Goal: Transaction & Acquisition: Purchase product/service

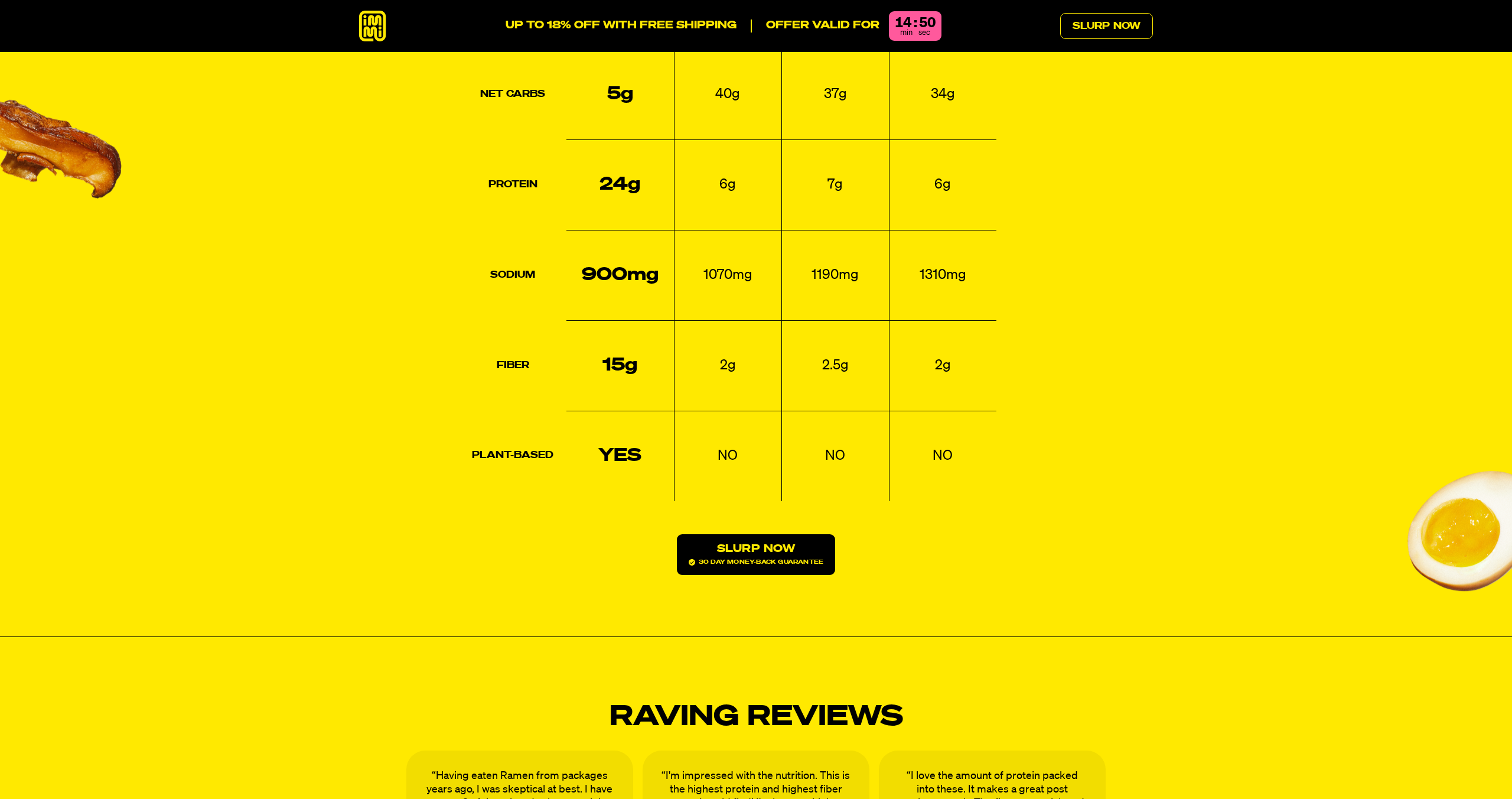
scroll to position [1858, 0]
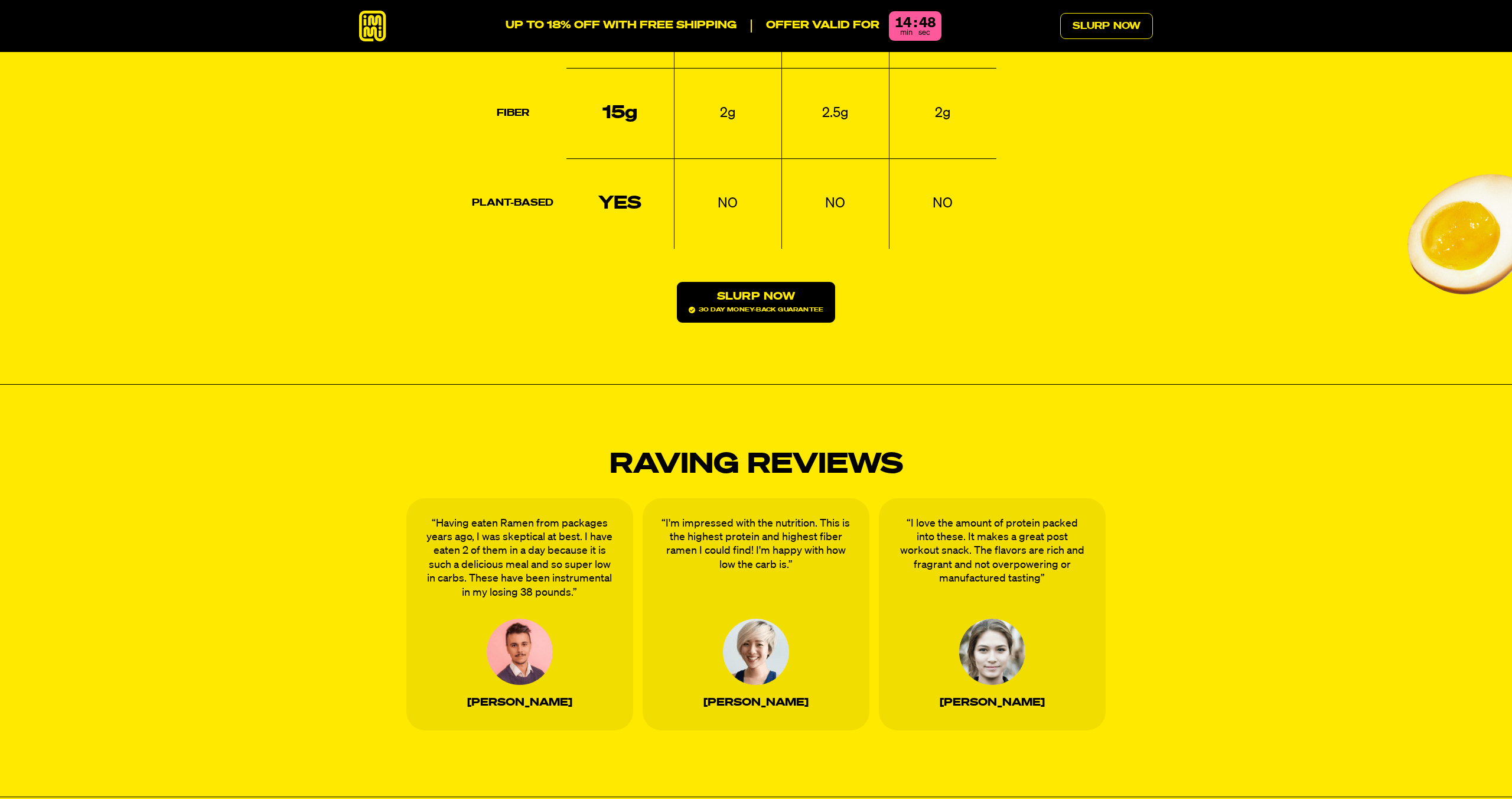
click at [779, 282] on link "Slurp Now 30 day money-back guarantee" at bounding box center [756, 302] width 158 height 41
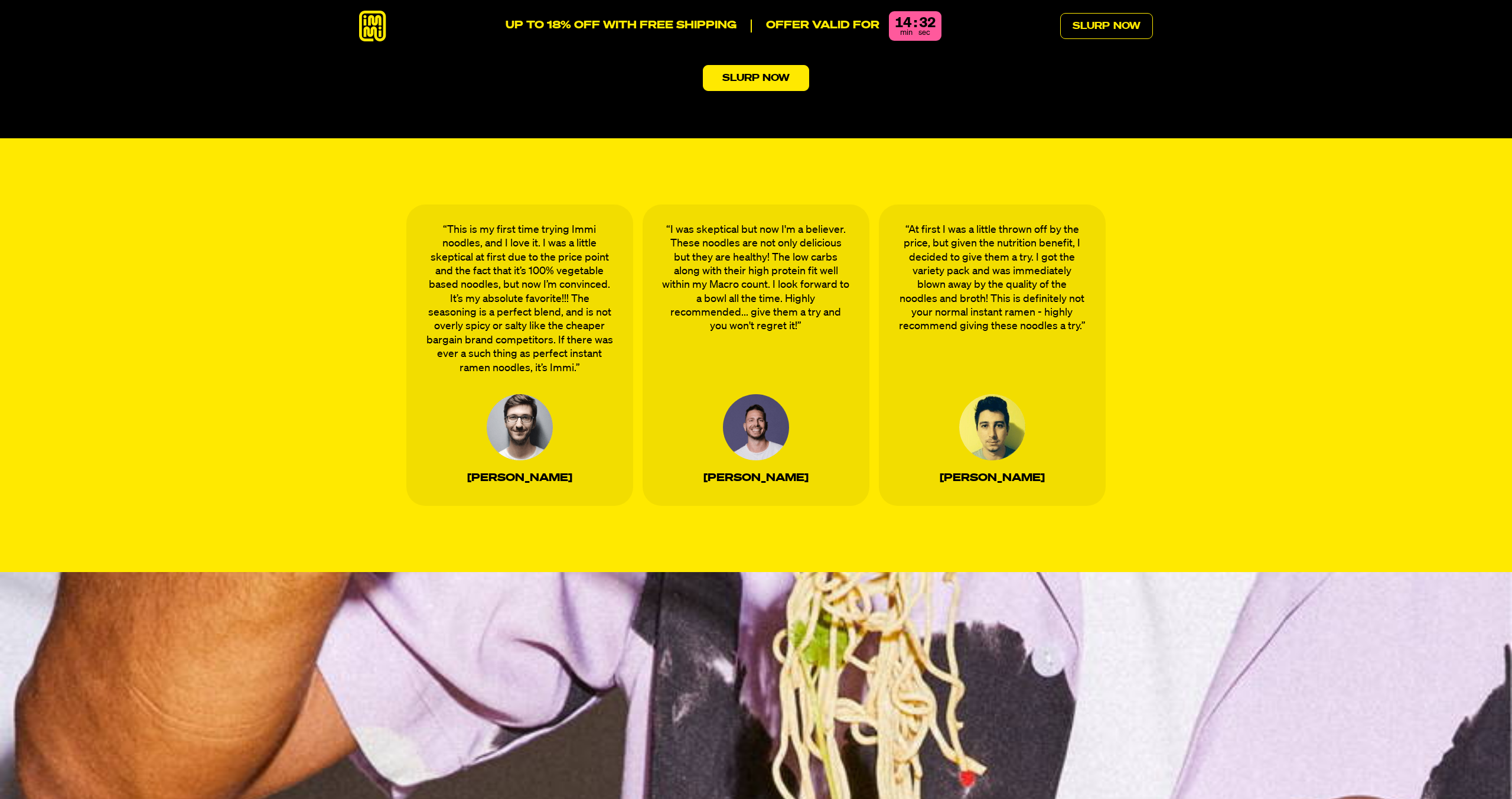
scroll to position [3809, 0]
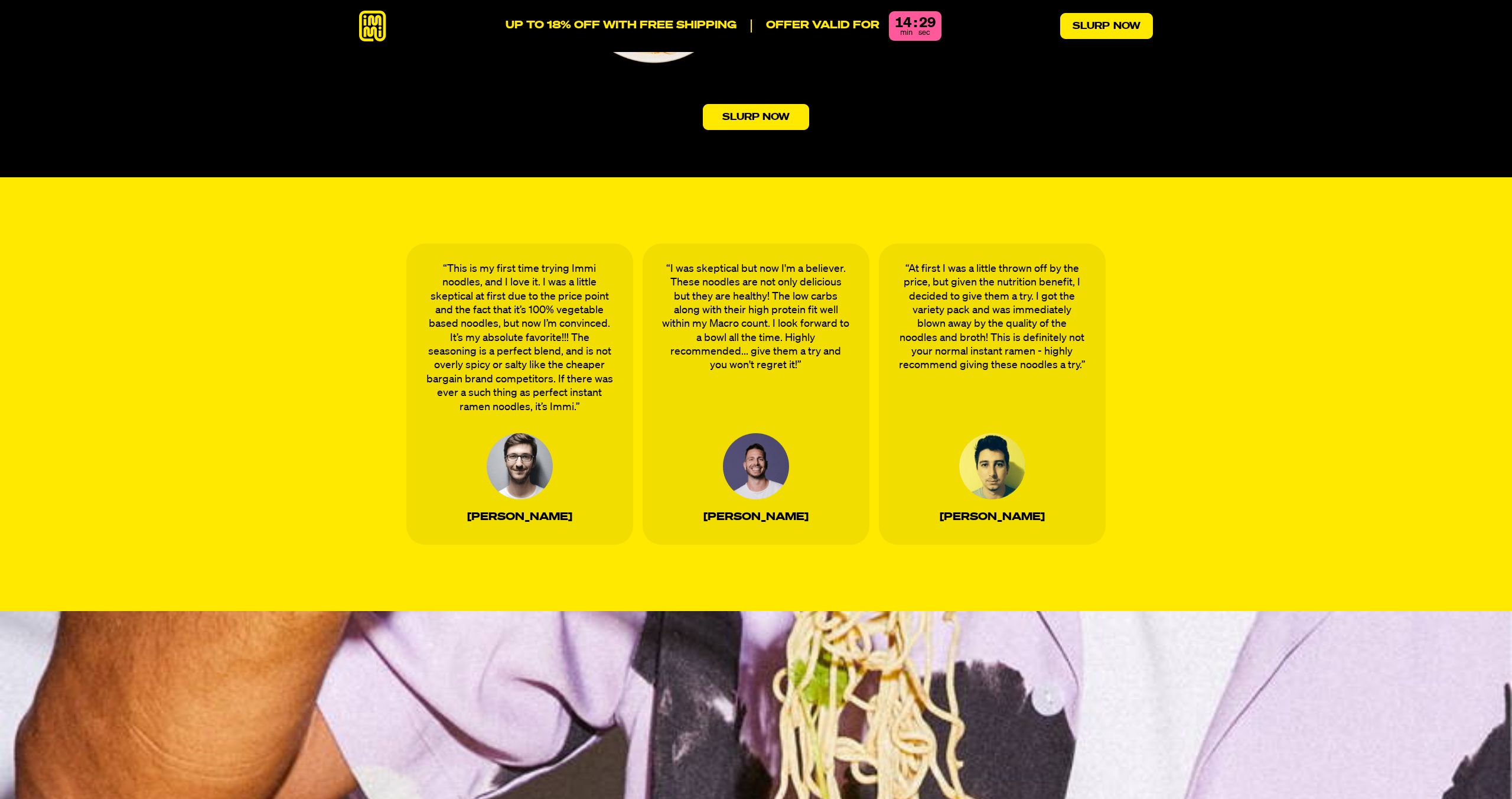
click at [1113, 24] on link "Slurp Now" at bounding box center [1107, 26] width 93 height 26
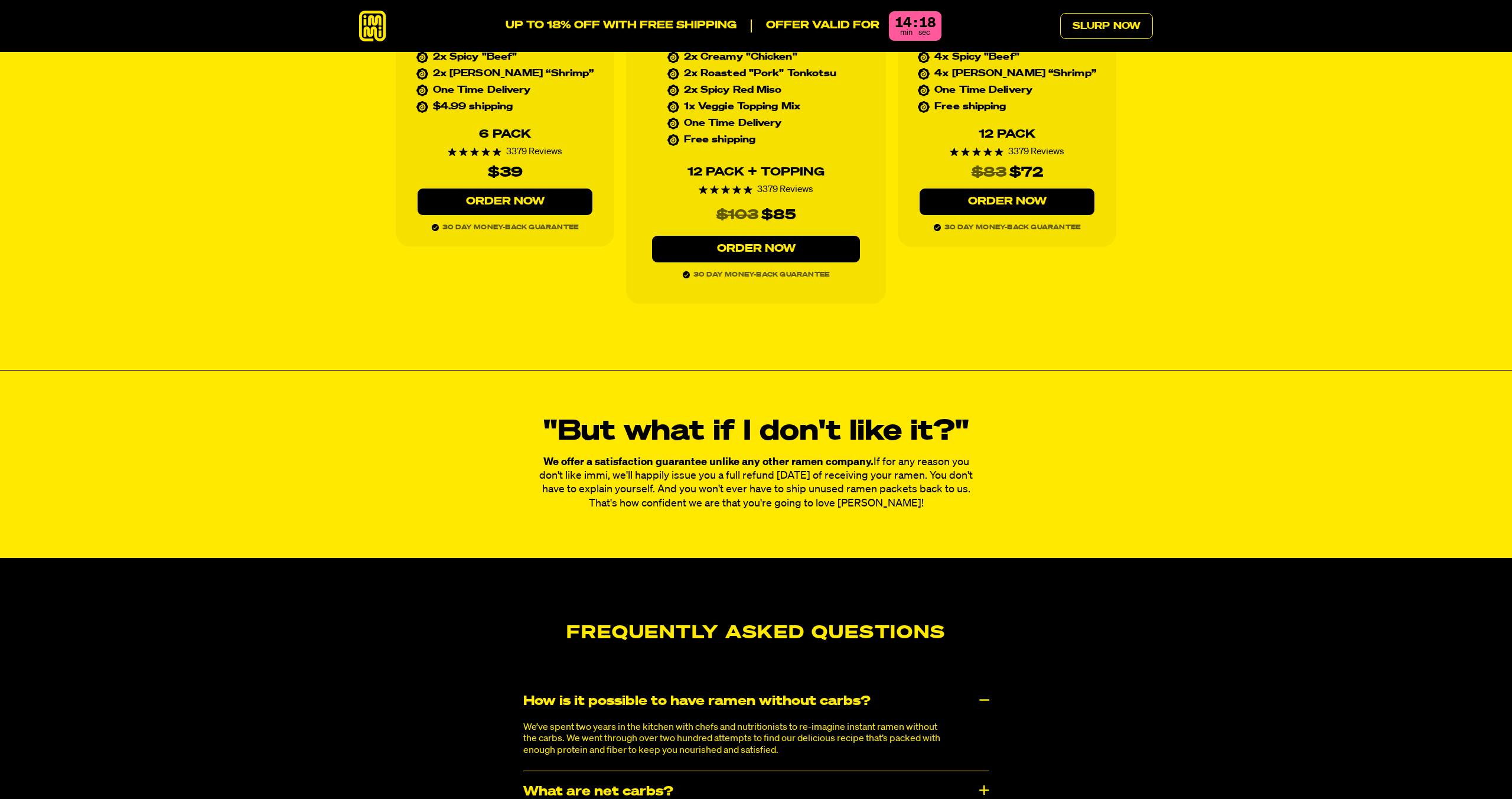
scroll to position [5582, 0]
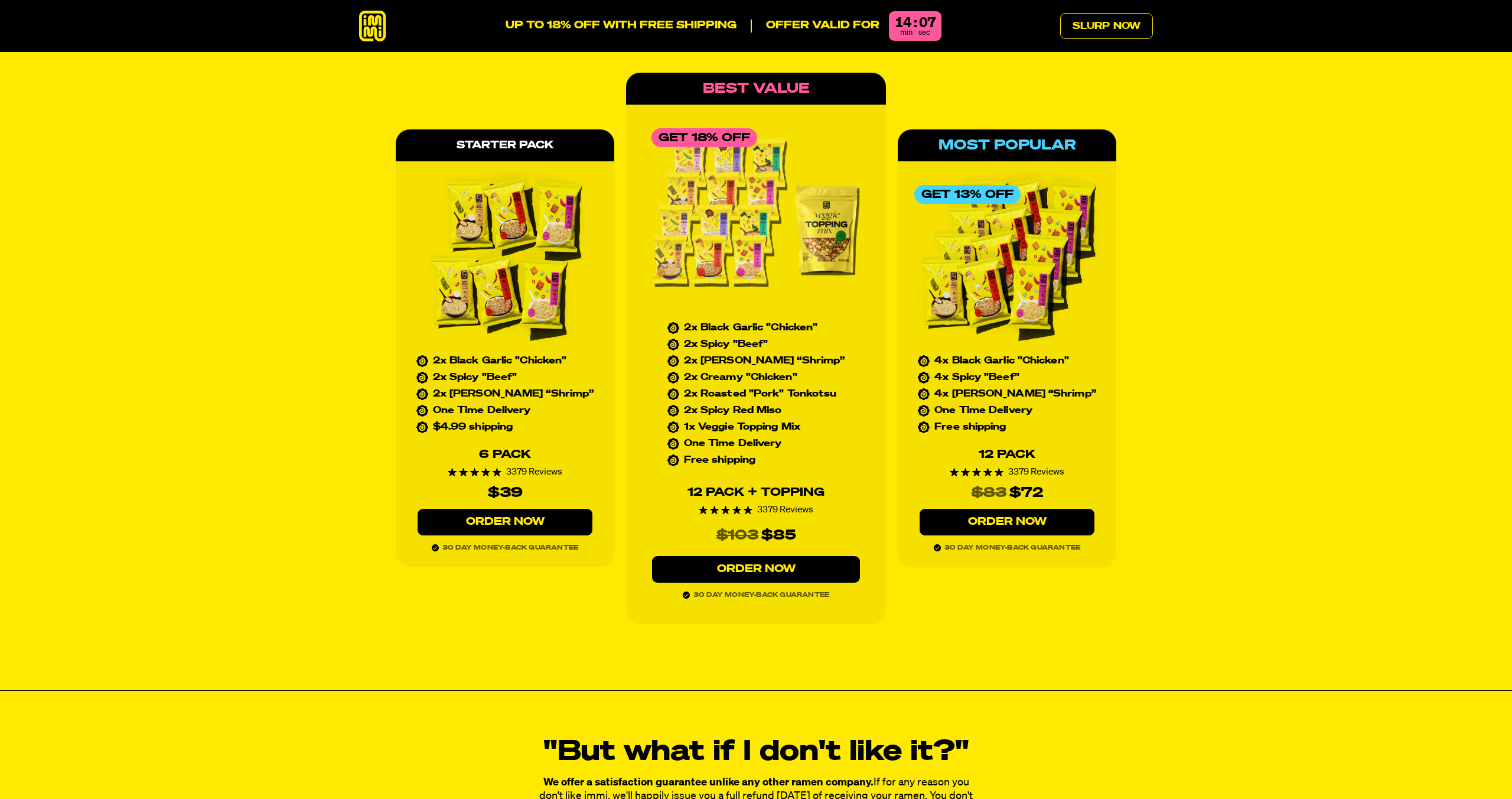
click at [509, 508] on link "Order Now" at bounding box center [505, 522] width 175 height 27
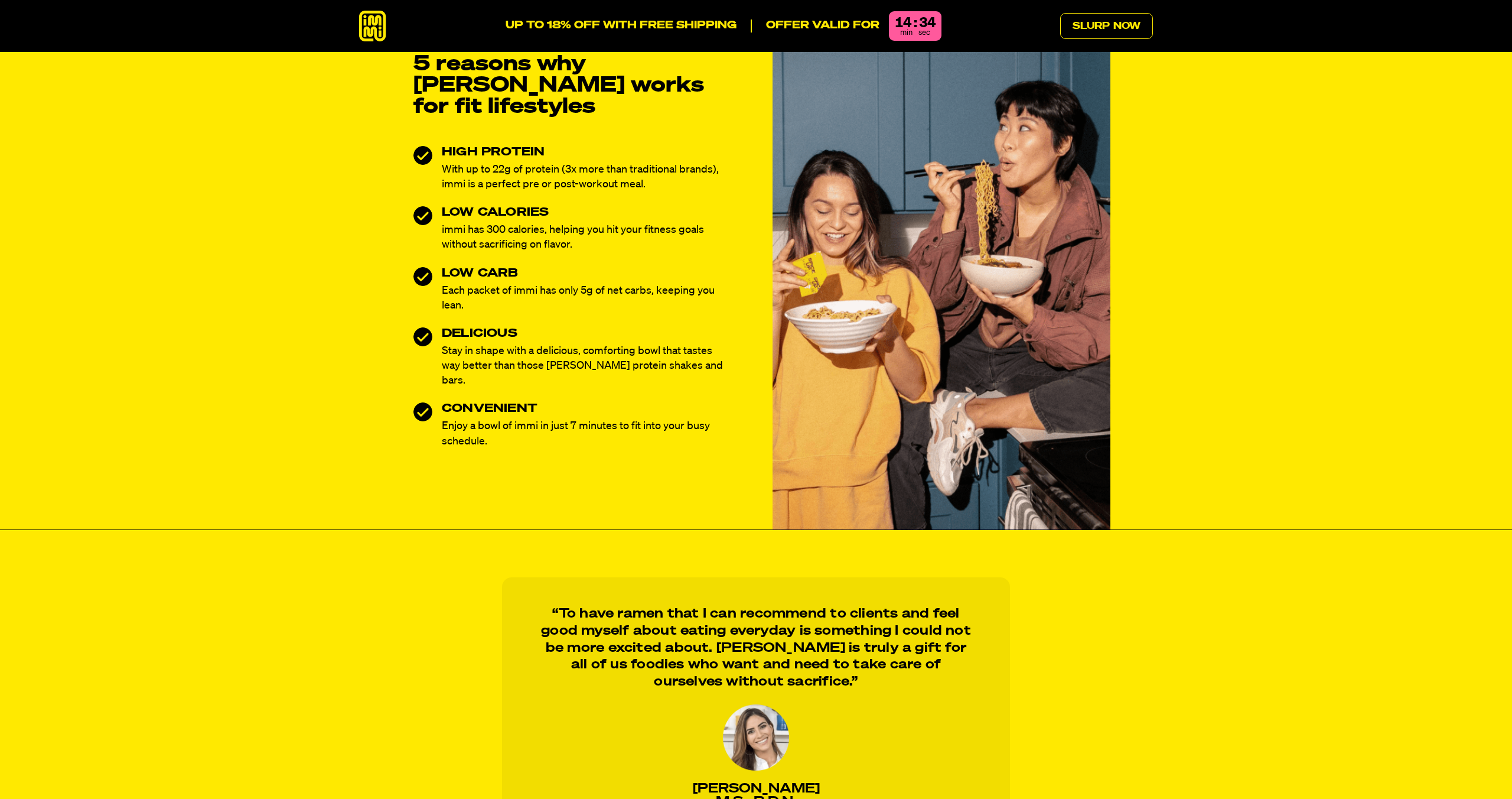
scroll to position [586, 0]
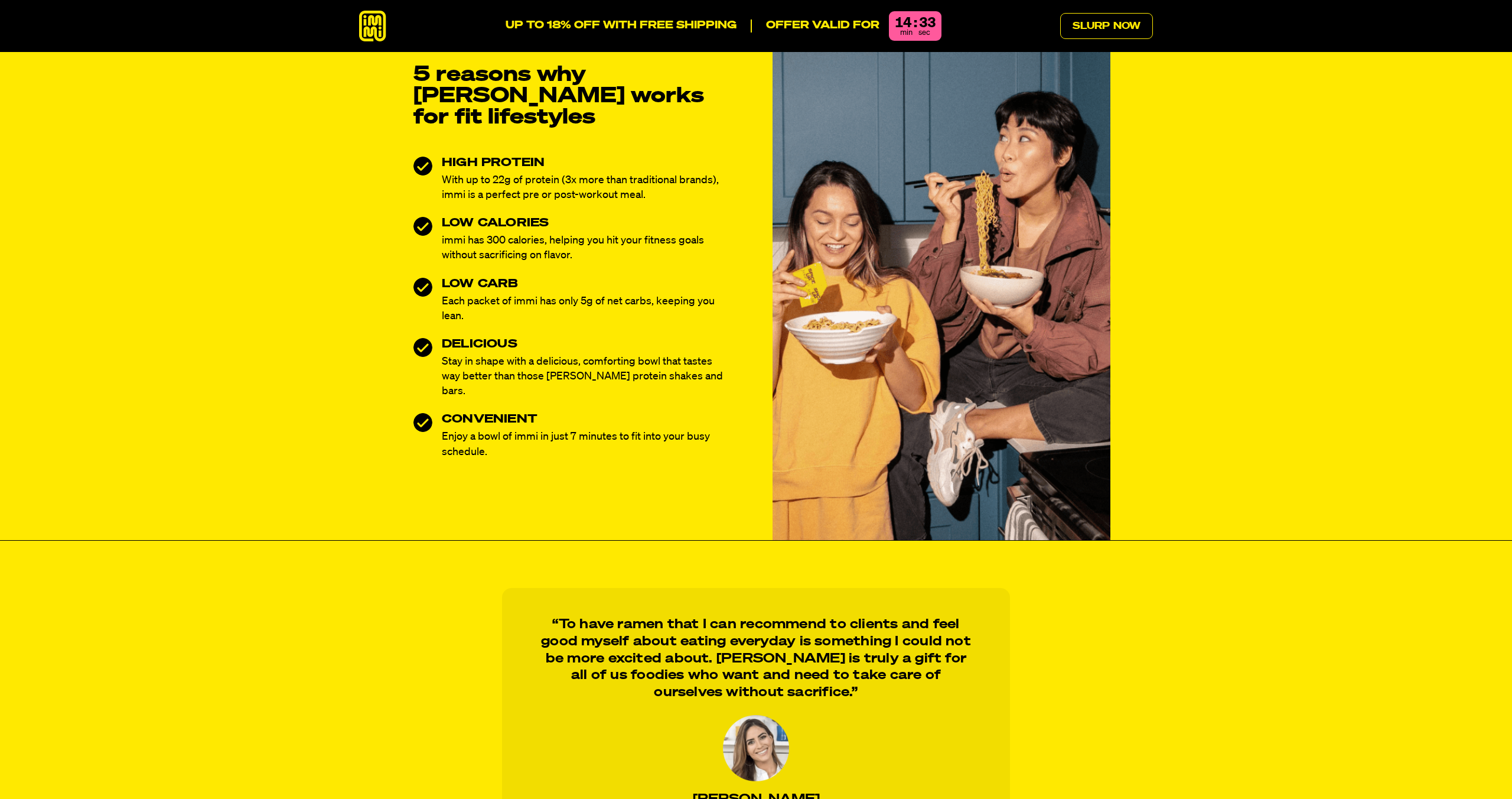
click at [508, 413] on h3 "CONVENIENT" at bounding box center [584, 419] width 286 height 12
click at [509, 413] on h3 "CONVENIENT" at bounding box center [584, 419] width 286 height 12
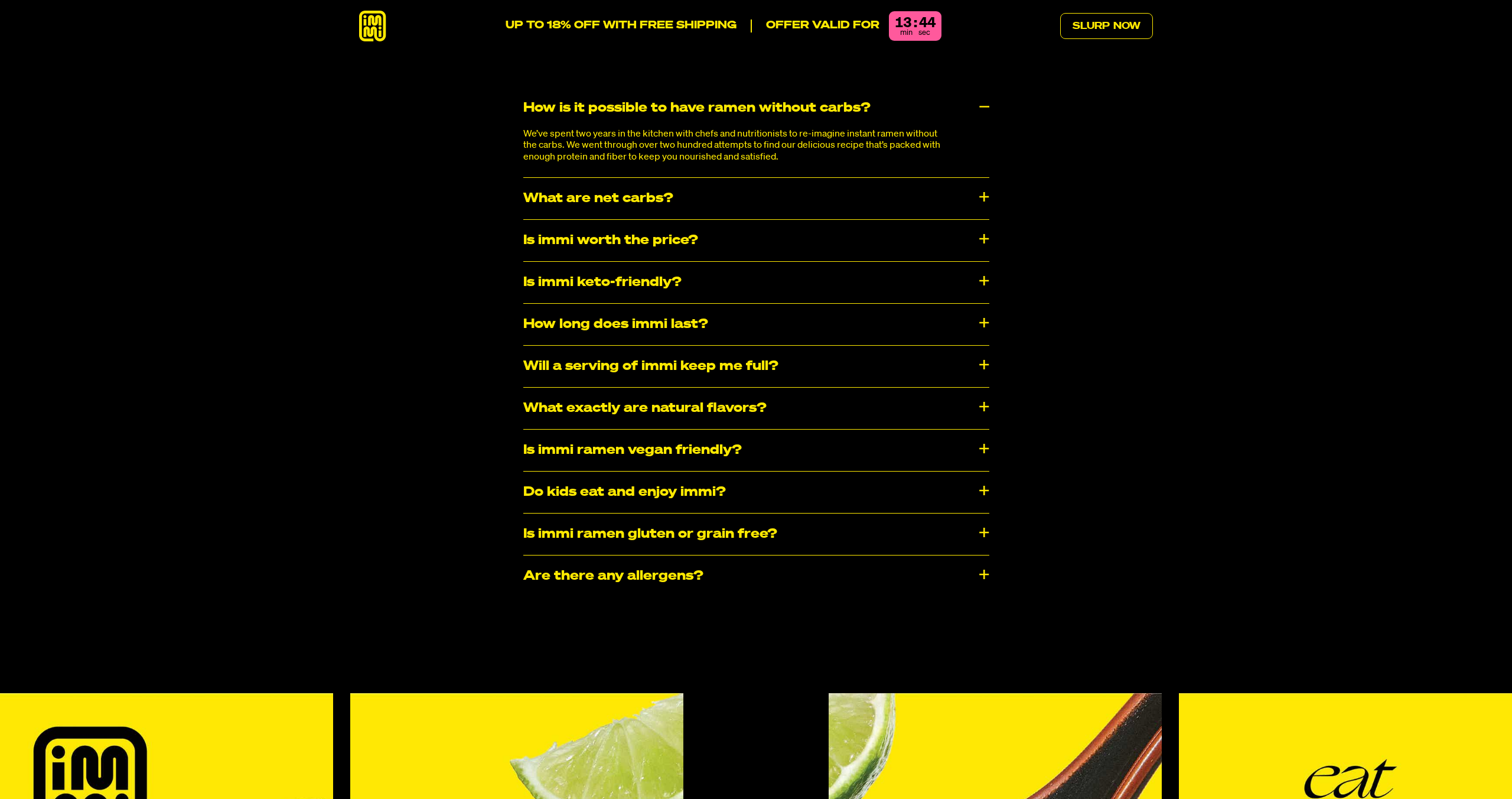
scroll to position [6496, 0]
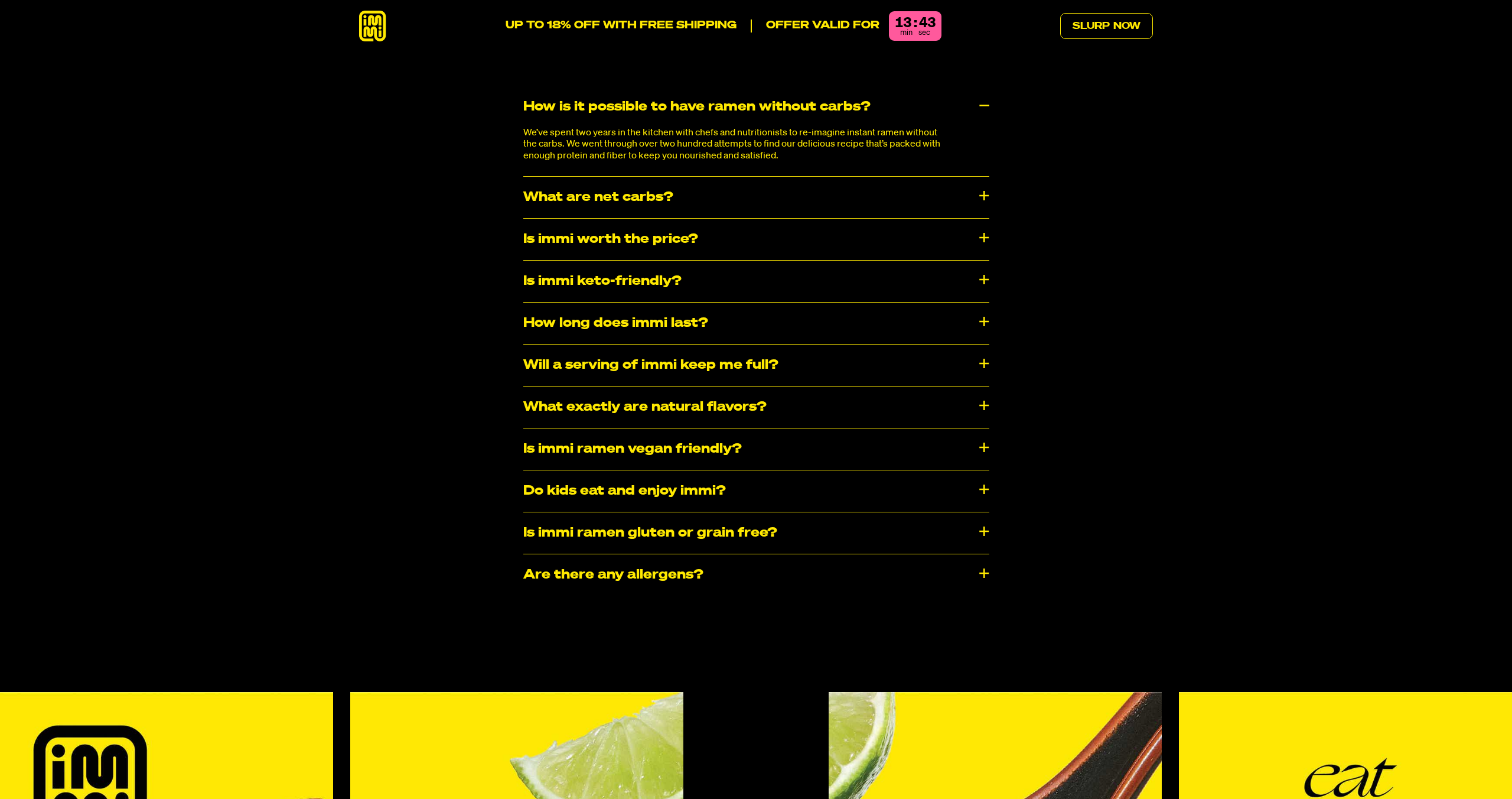
click at [719, 303] on div "How long does immi last?" at bounding box center [756, 323] width 466 height 41
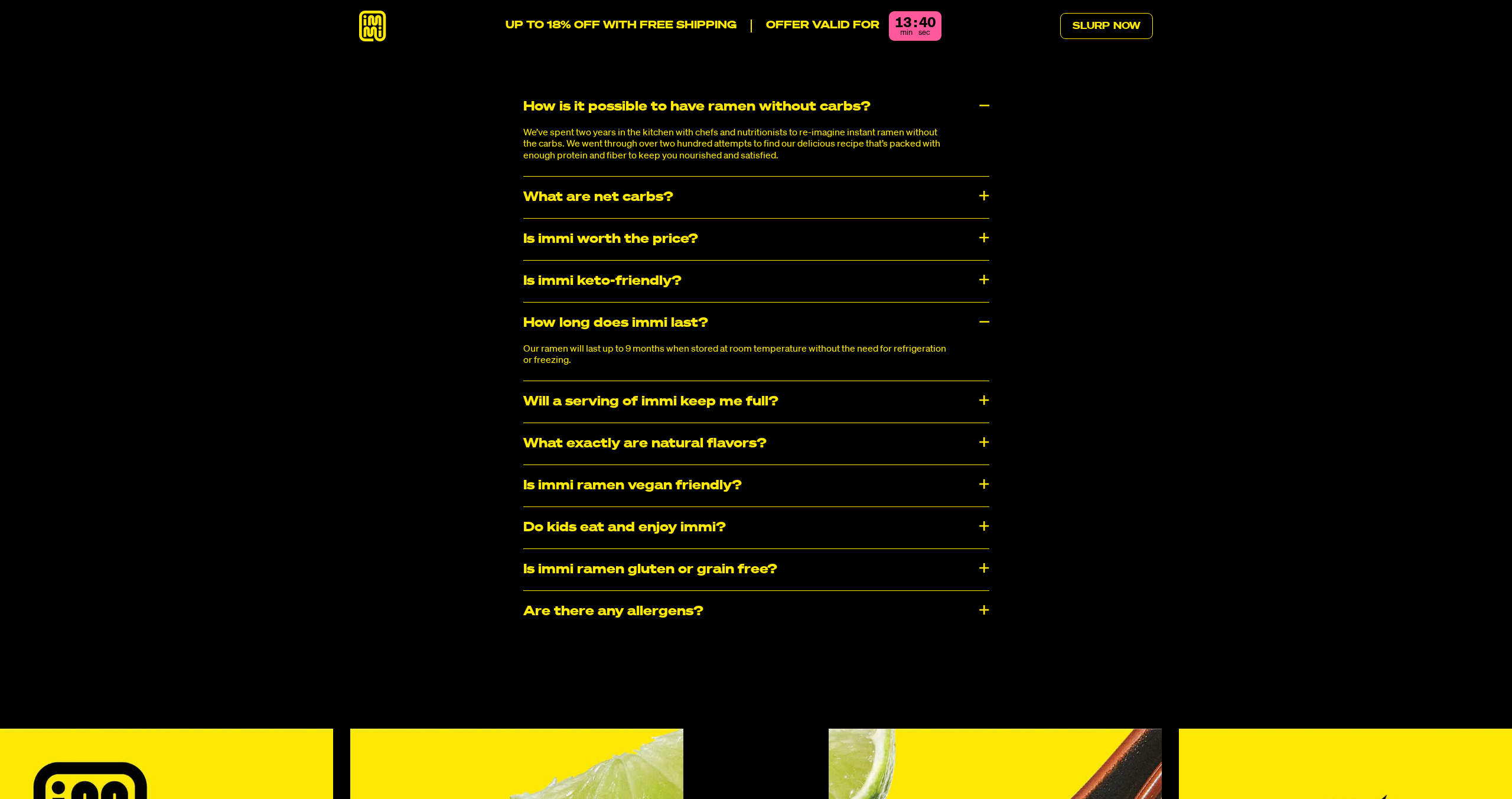
click at [722, 303] on div "How long does immi last?" at bounding box center [756, 323] width 466 height 41
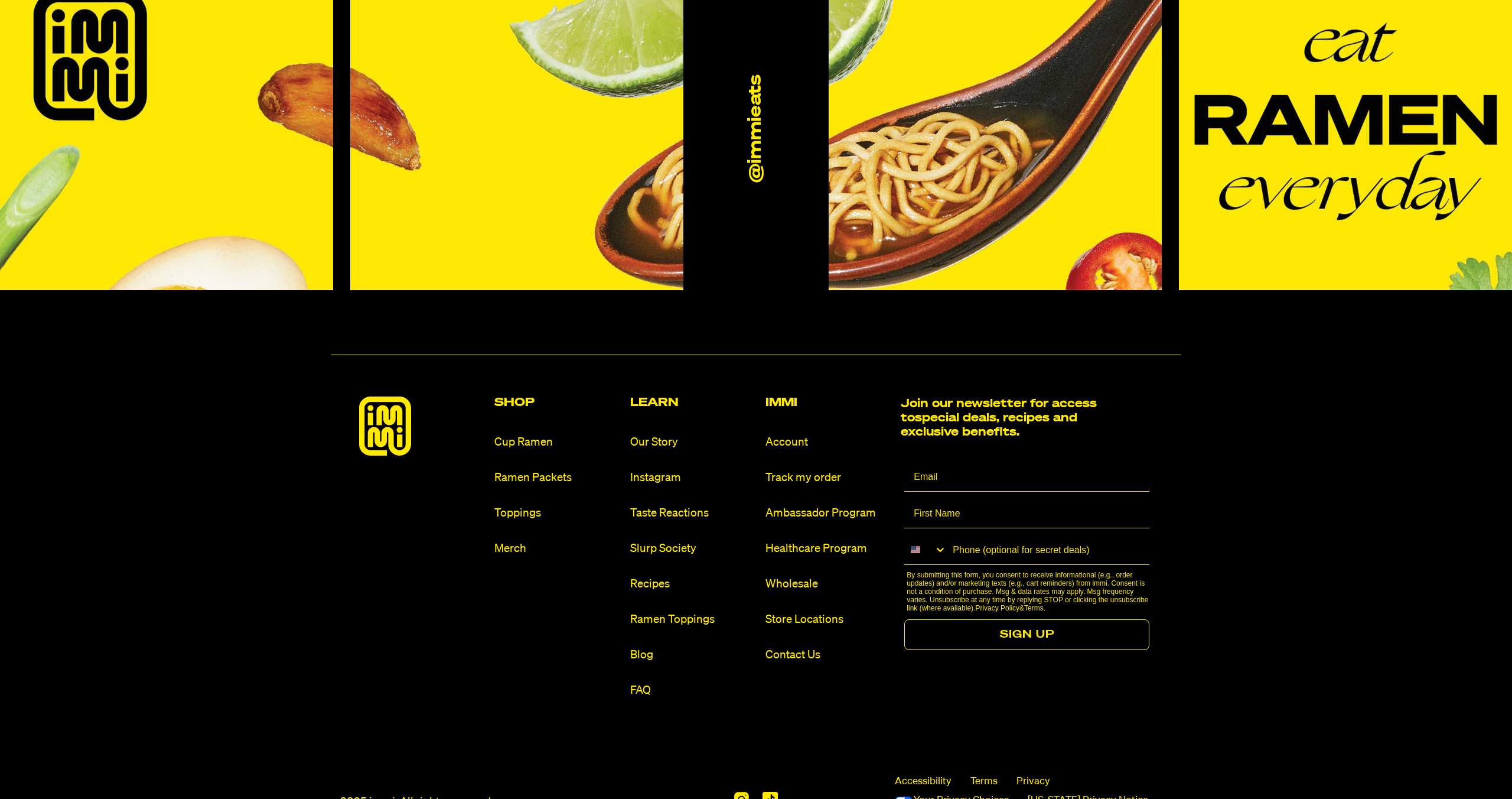
scroll to position [7263, 0]
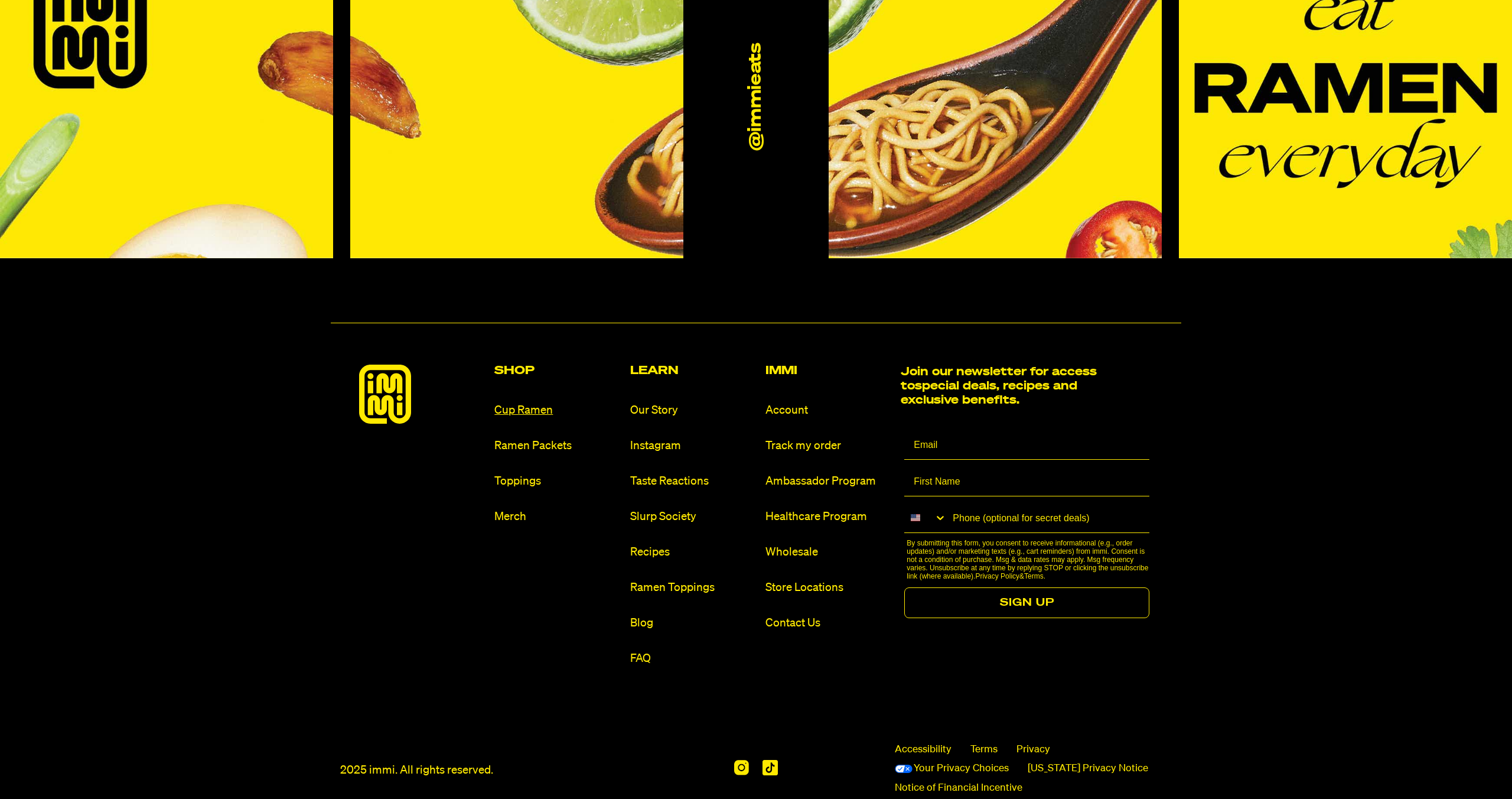
click at [528, 402] on link "Cup Ramen" at bounding box center [557, 410] width 126 height 16
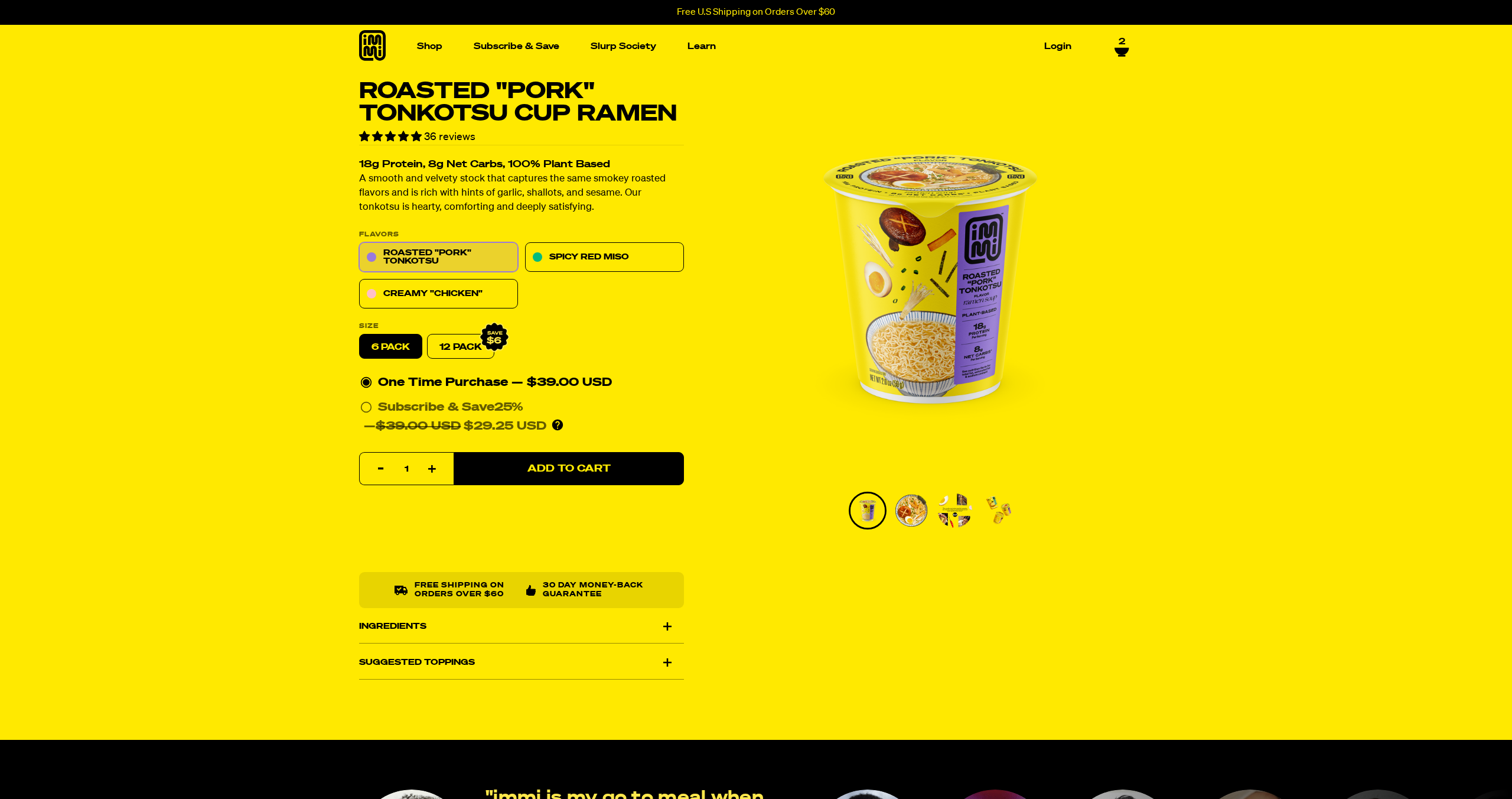
scroll to position [7, 0]
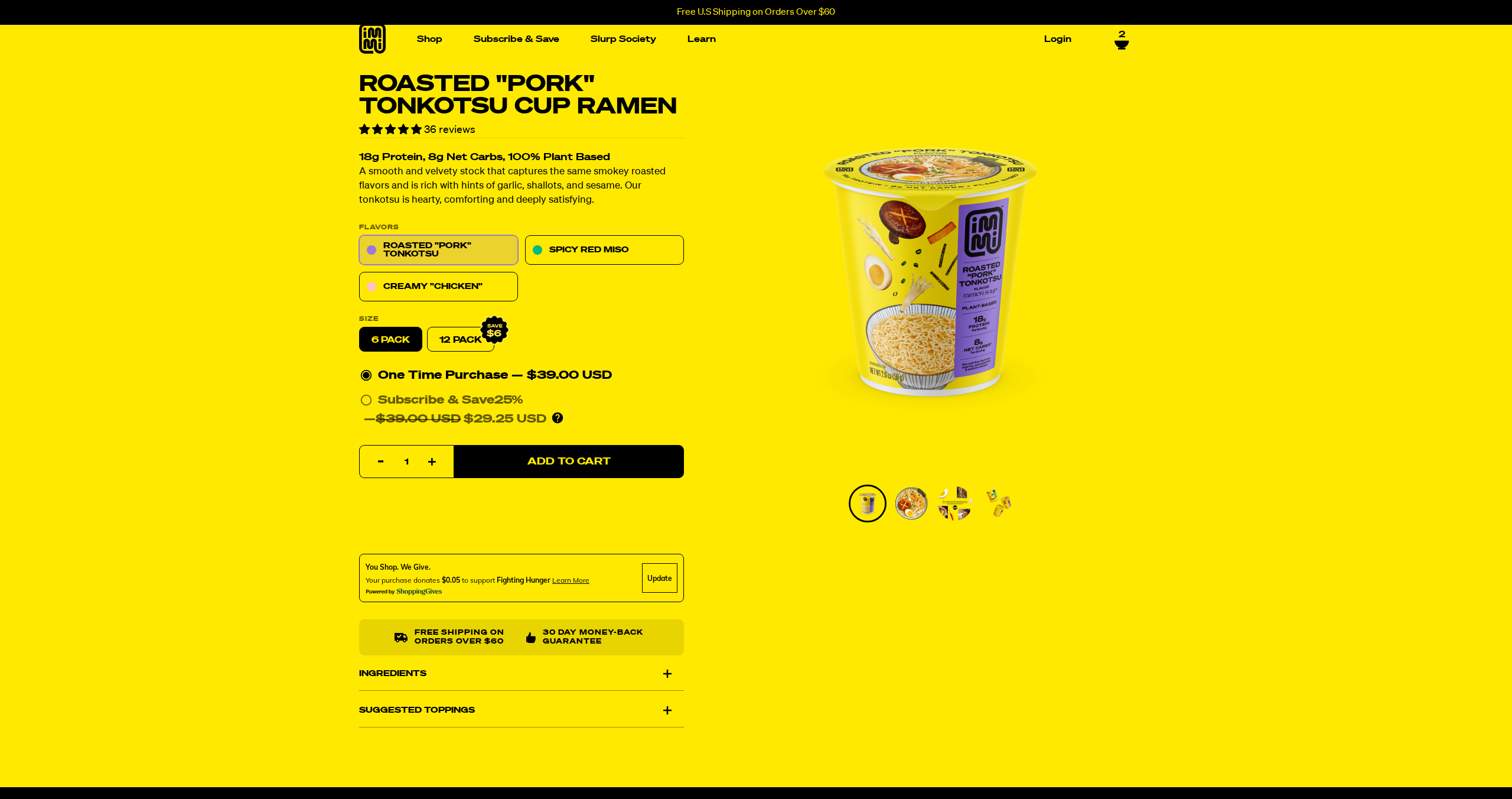
click at [910, 504] on img "Go to slide 2" at bounding box center [911, 503] width 34 height 34
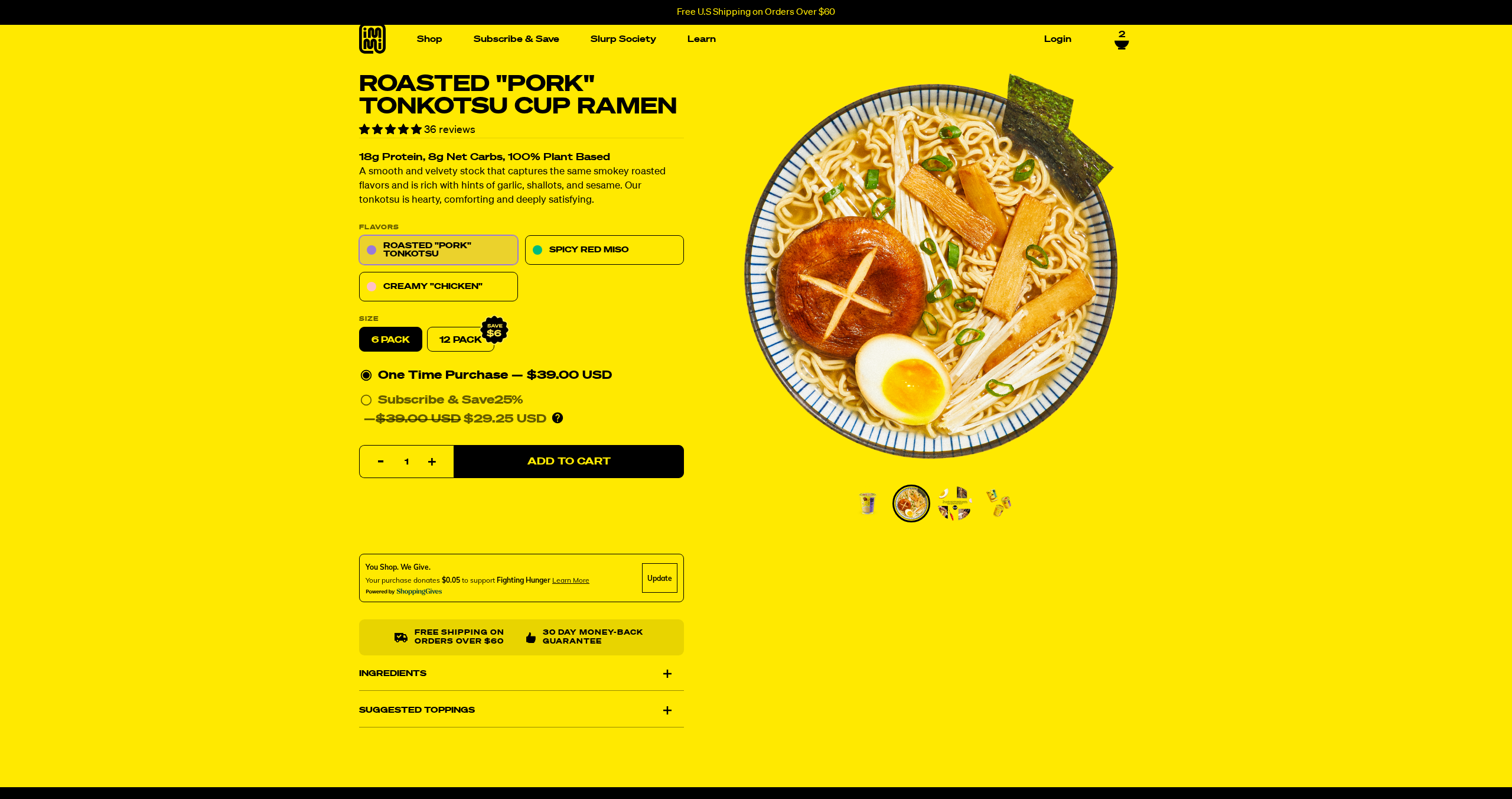
click at [941, 510] on img "Go to slide 3" at bounding box center [955, 503] width 34 height 34
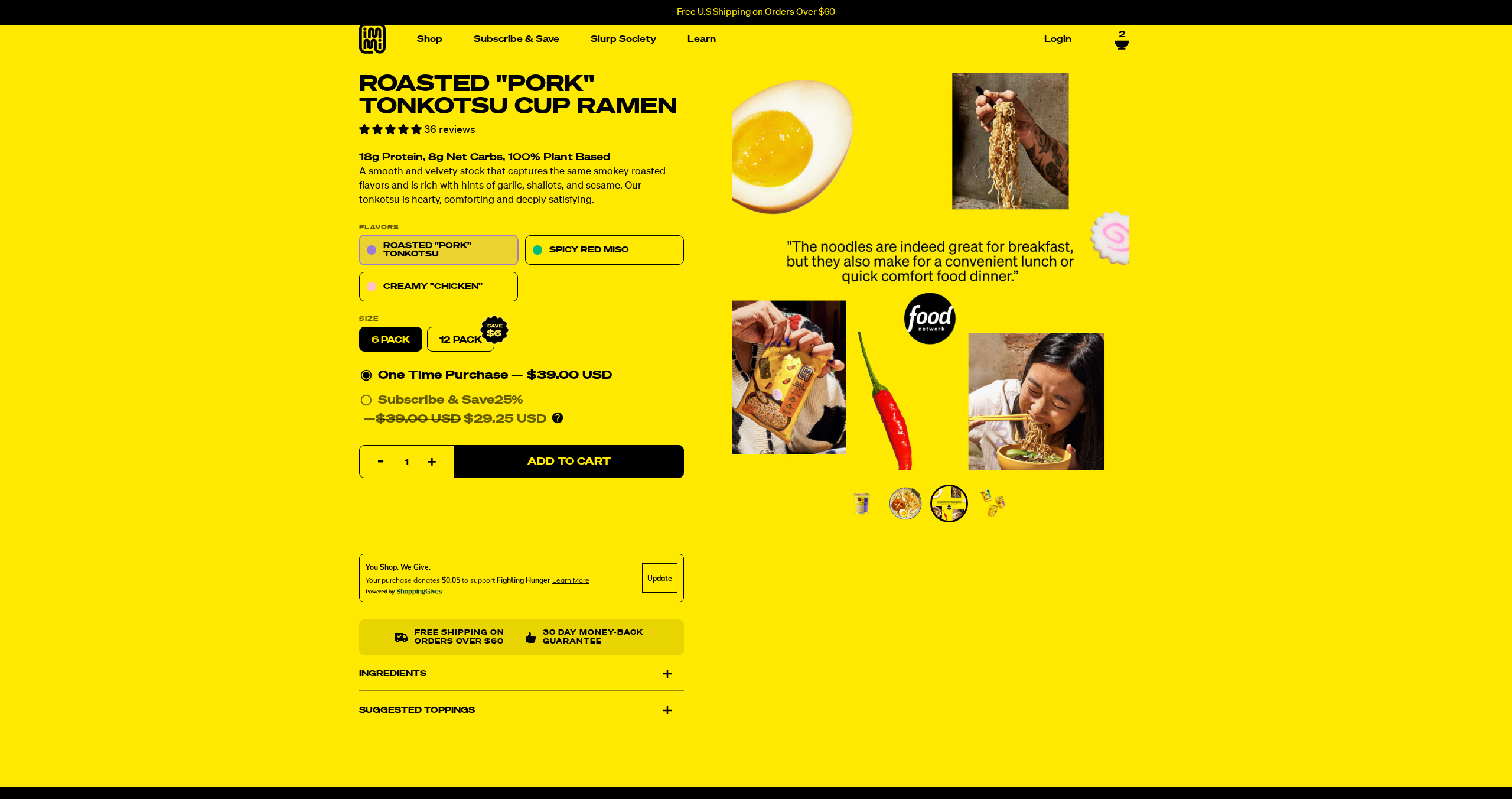
click at [975, 502] on li "Go to slide 4" at bounding box center [993, 503] width 38 height 38
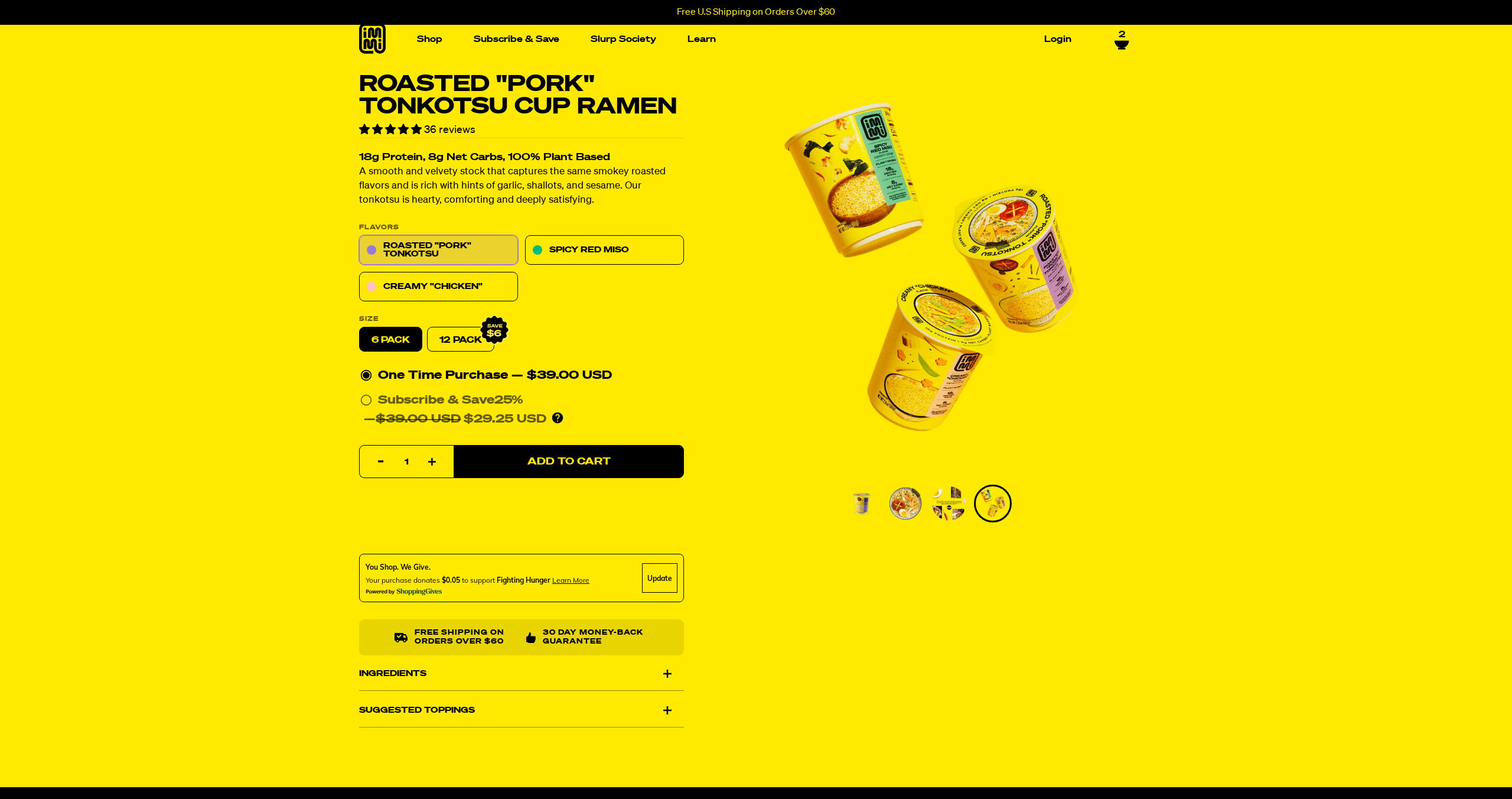
click at [938, 500] on img "Go to slide 3" at bounding box center [949, 503] width 34 height 34
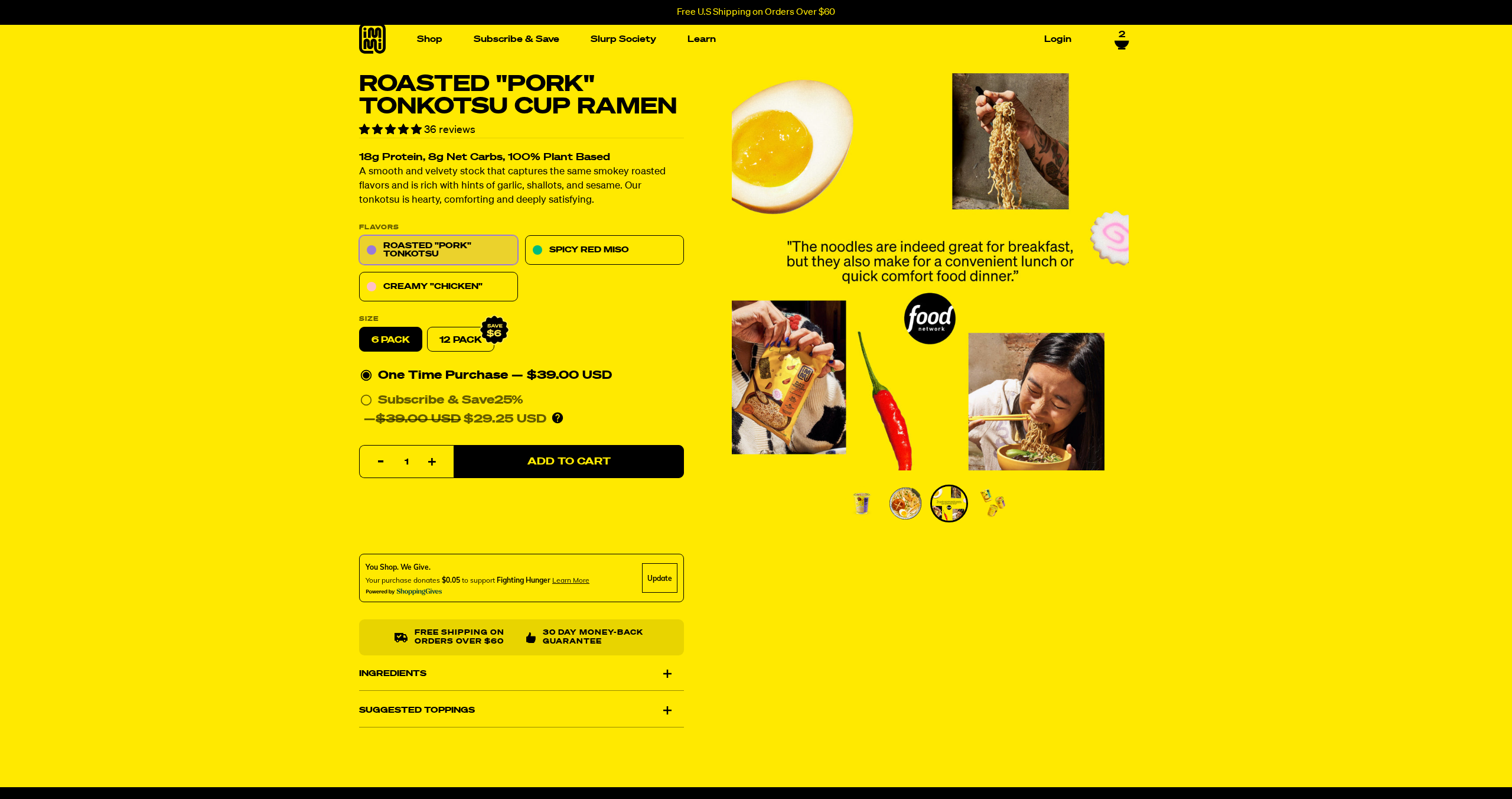
click at [986, 502] on img "Go to slide 4" at bounding box center [992, 503] width 34 height 34
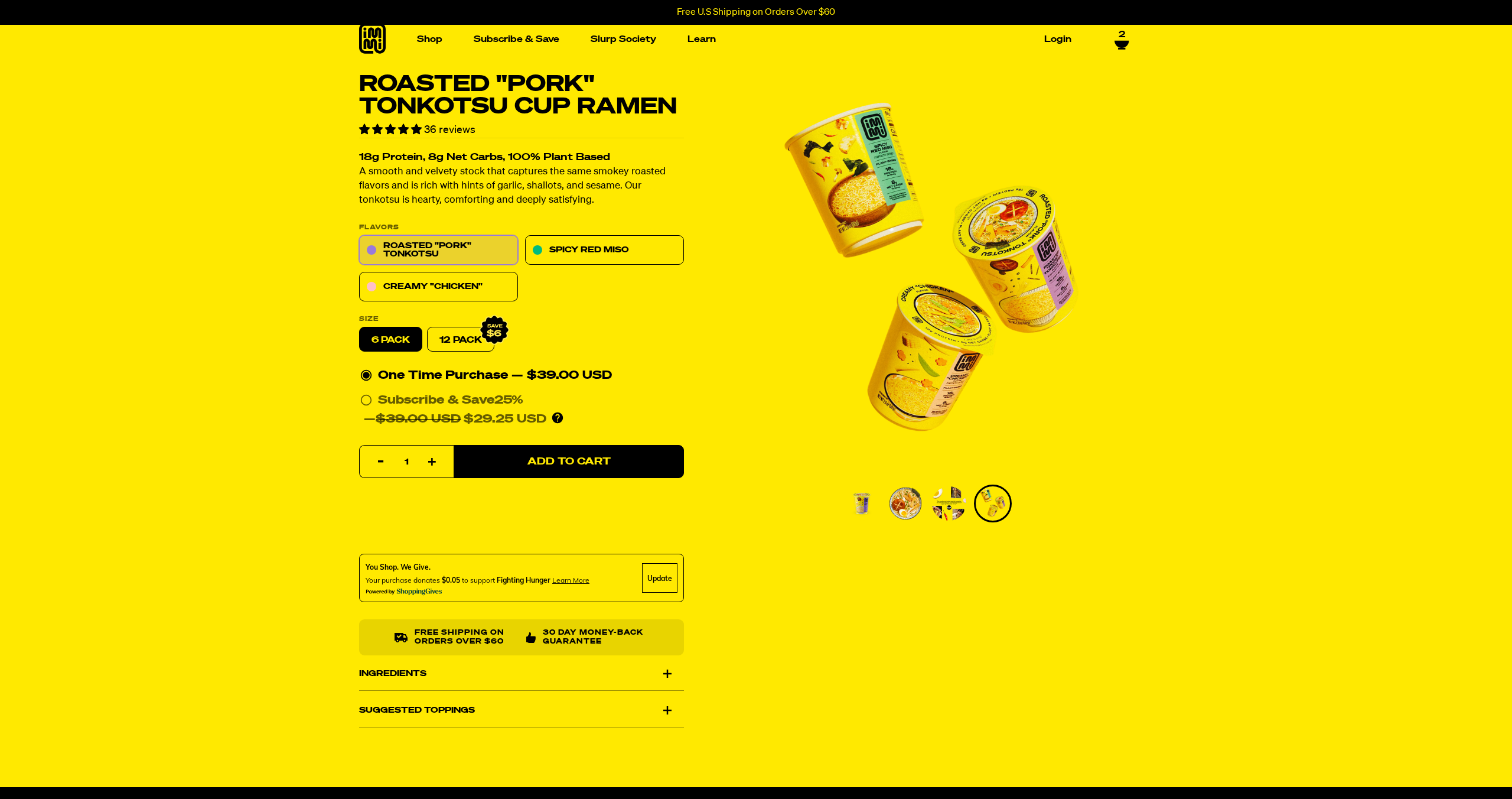
click at [861, 513] on img "Go to slide 1" at bounding box center [861, 503] width 34 height 34
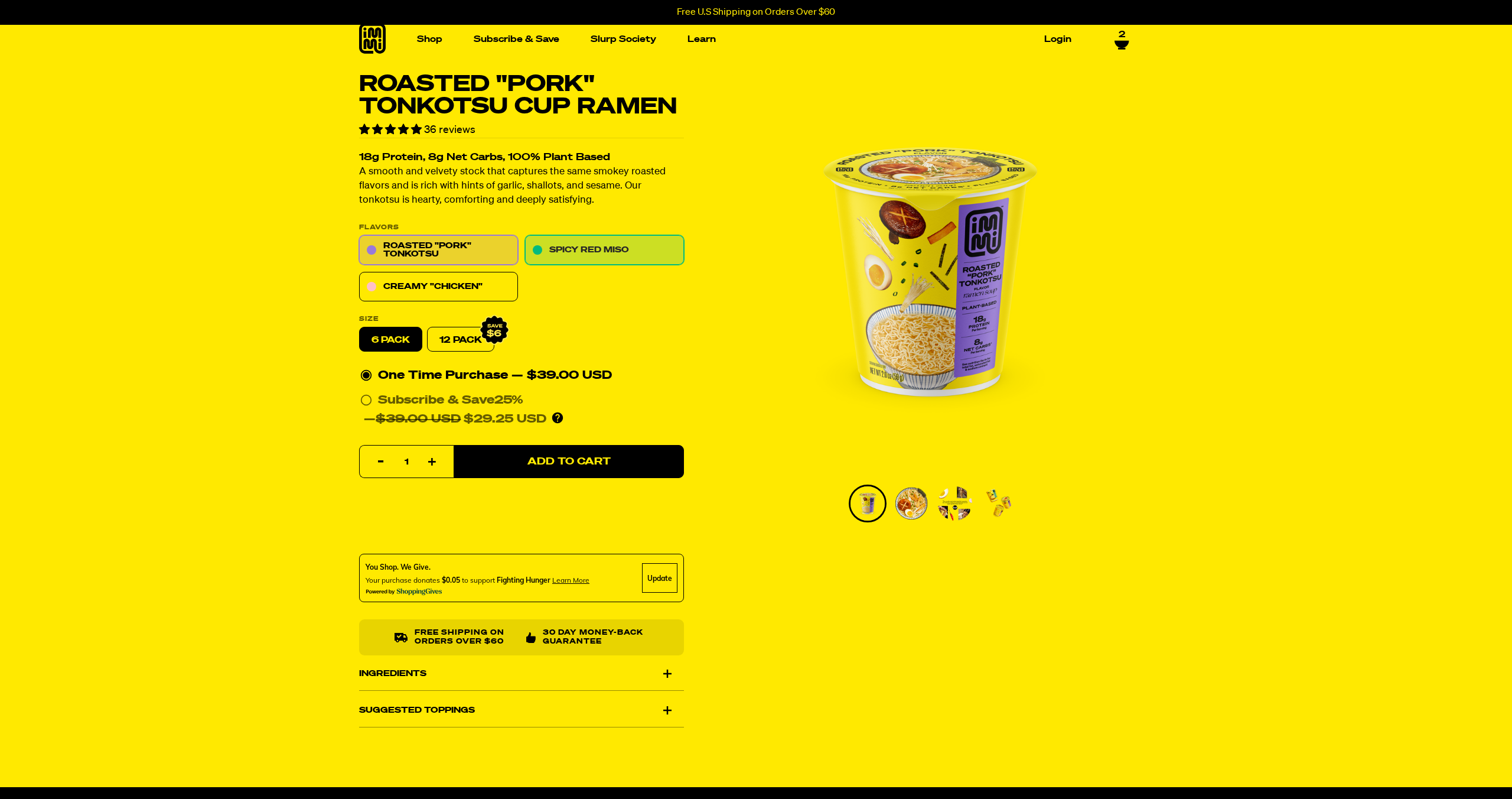
click at [597, 243] on link "Spicy Red Miso" at bounding box center [604, 251] width 159 height 30
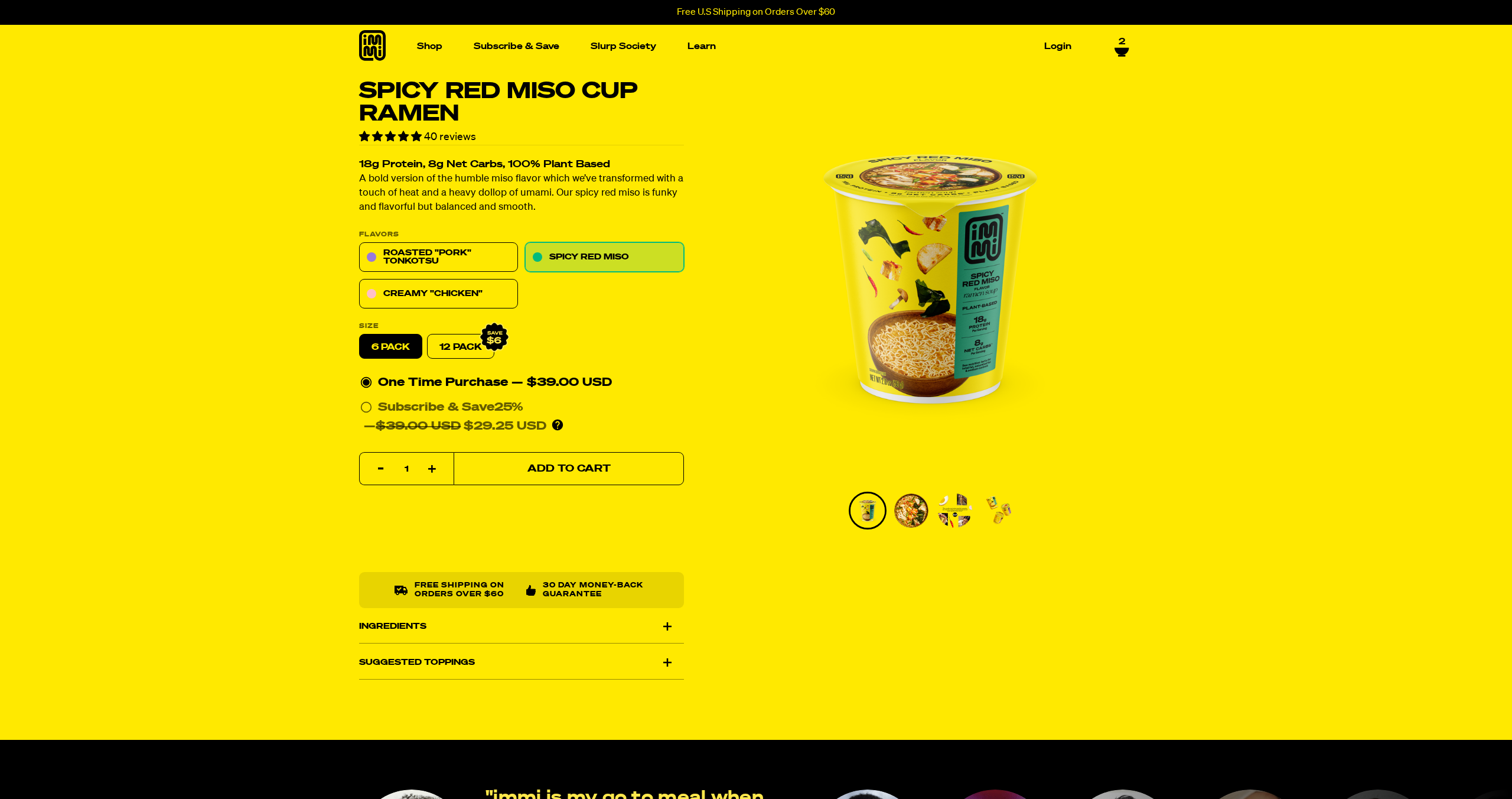
click at [603, 475] on button "Add to Cart" at bounding box center [569, 469] width 231 height 33
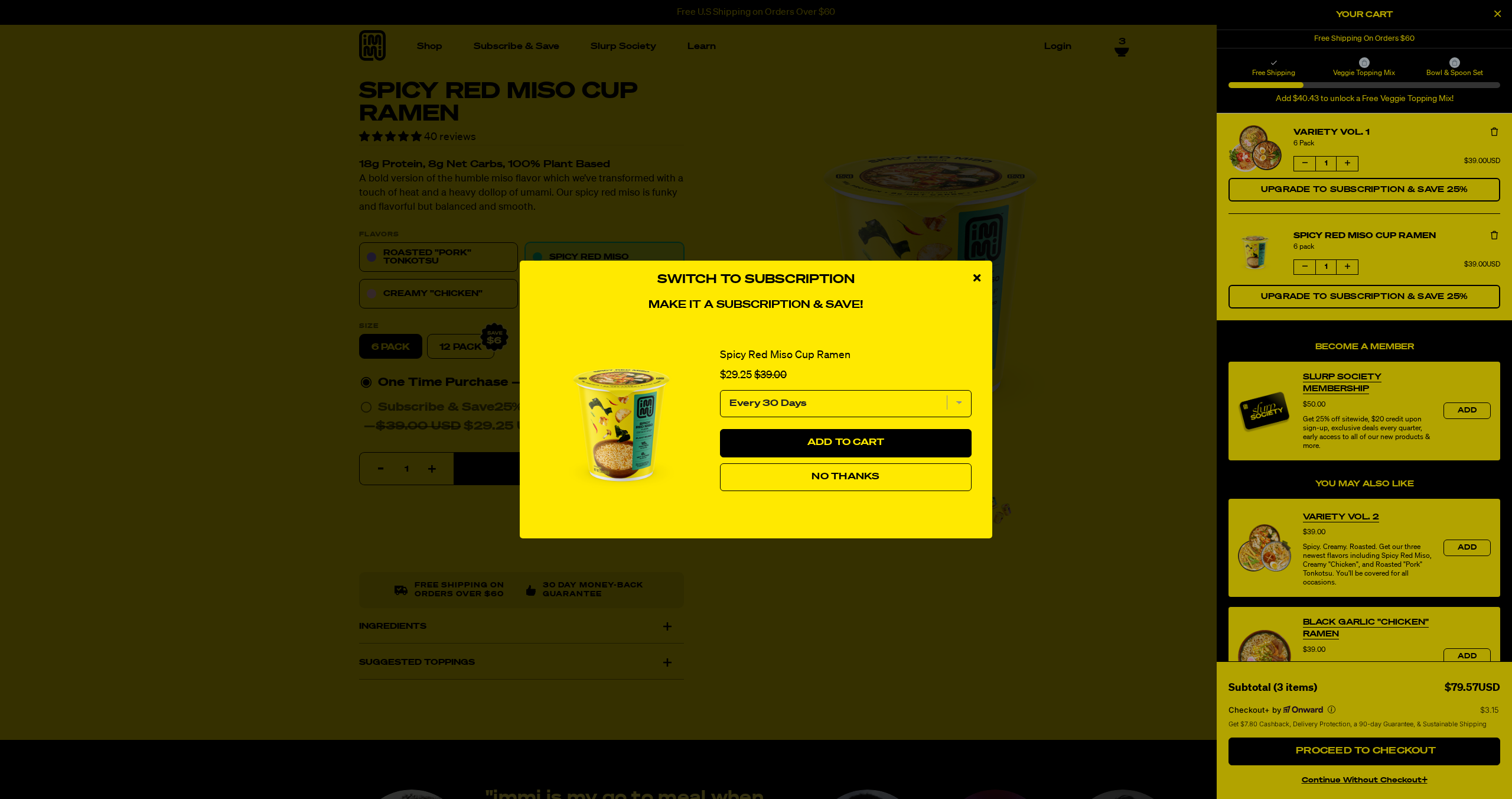
click at [971, 272] on div "close modal" at bounding box center [977, 278] width 31 height 36
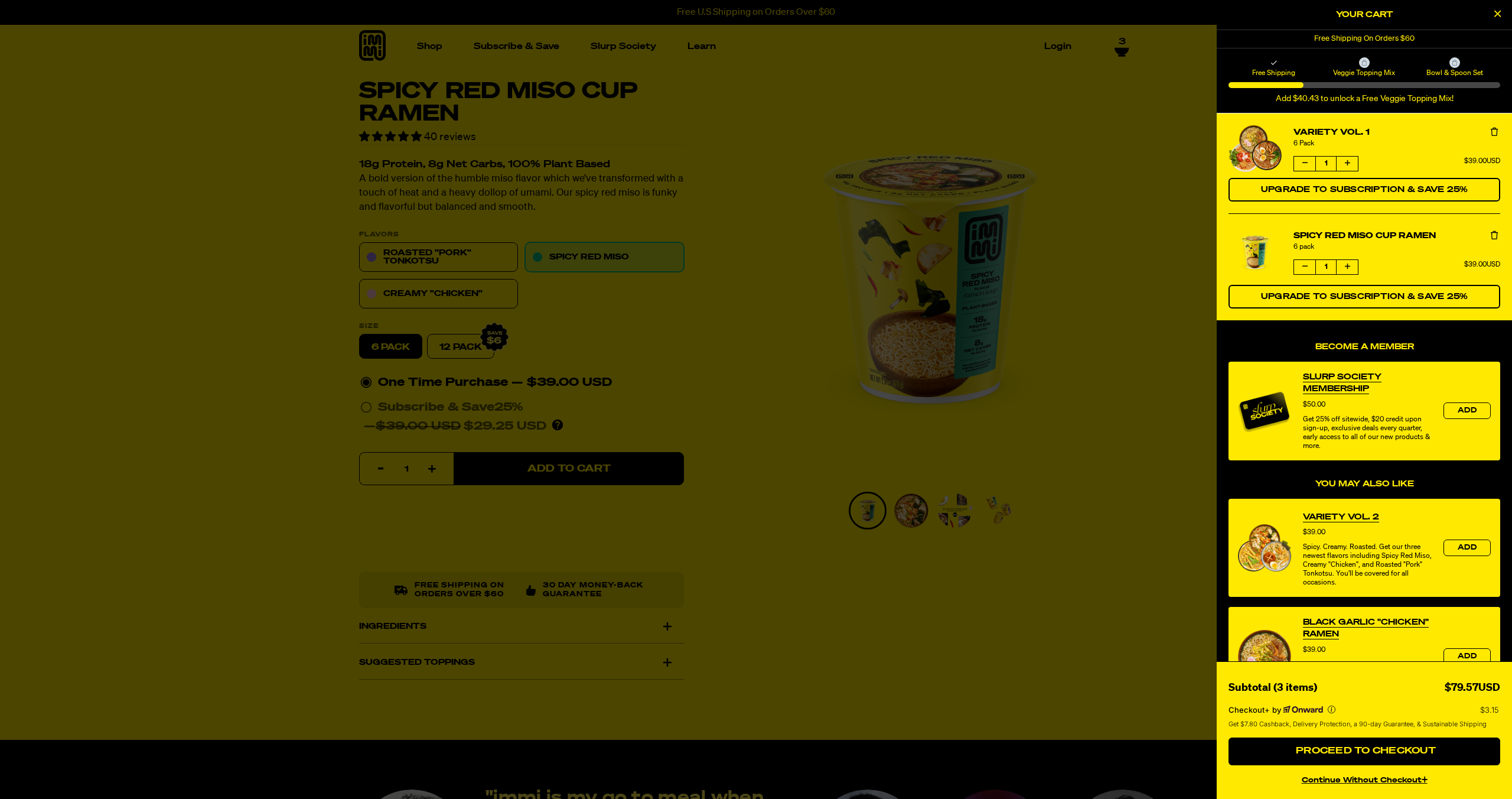
click at [1492, 128] on icon "Remove Variety Vol. 1" at bounding box center [1494, 132] width 7 height 8
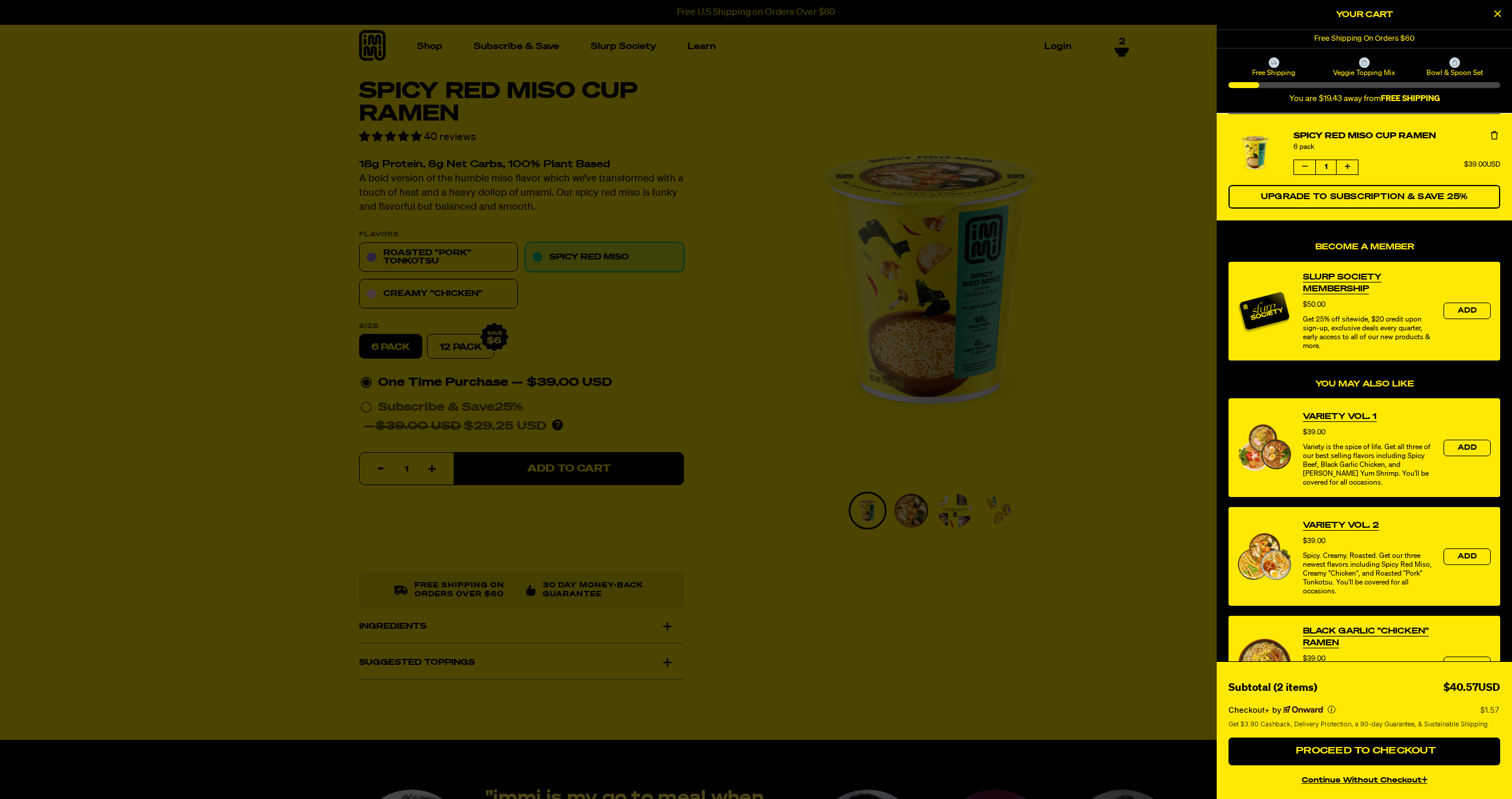
click at [727, 250] on div at bounding box center [756, 400] width 1512 height 799
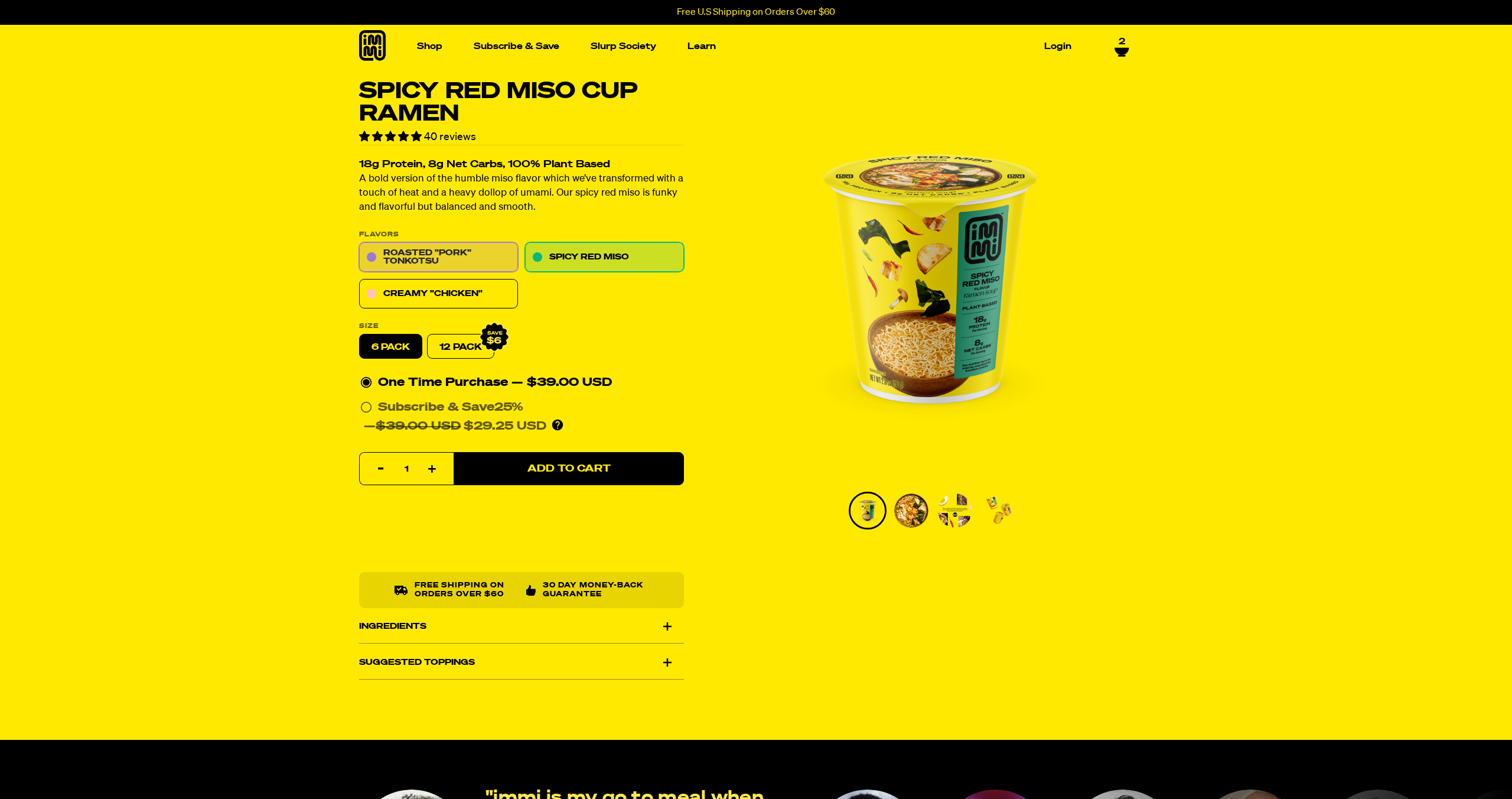
click at [483, 260] on link "Roasted "Pork" Tonkotsu" at bounding box center [438, 258] width 159 height 30
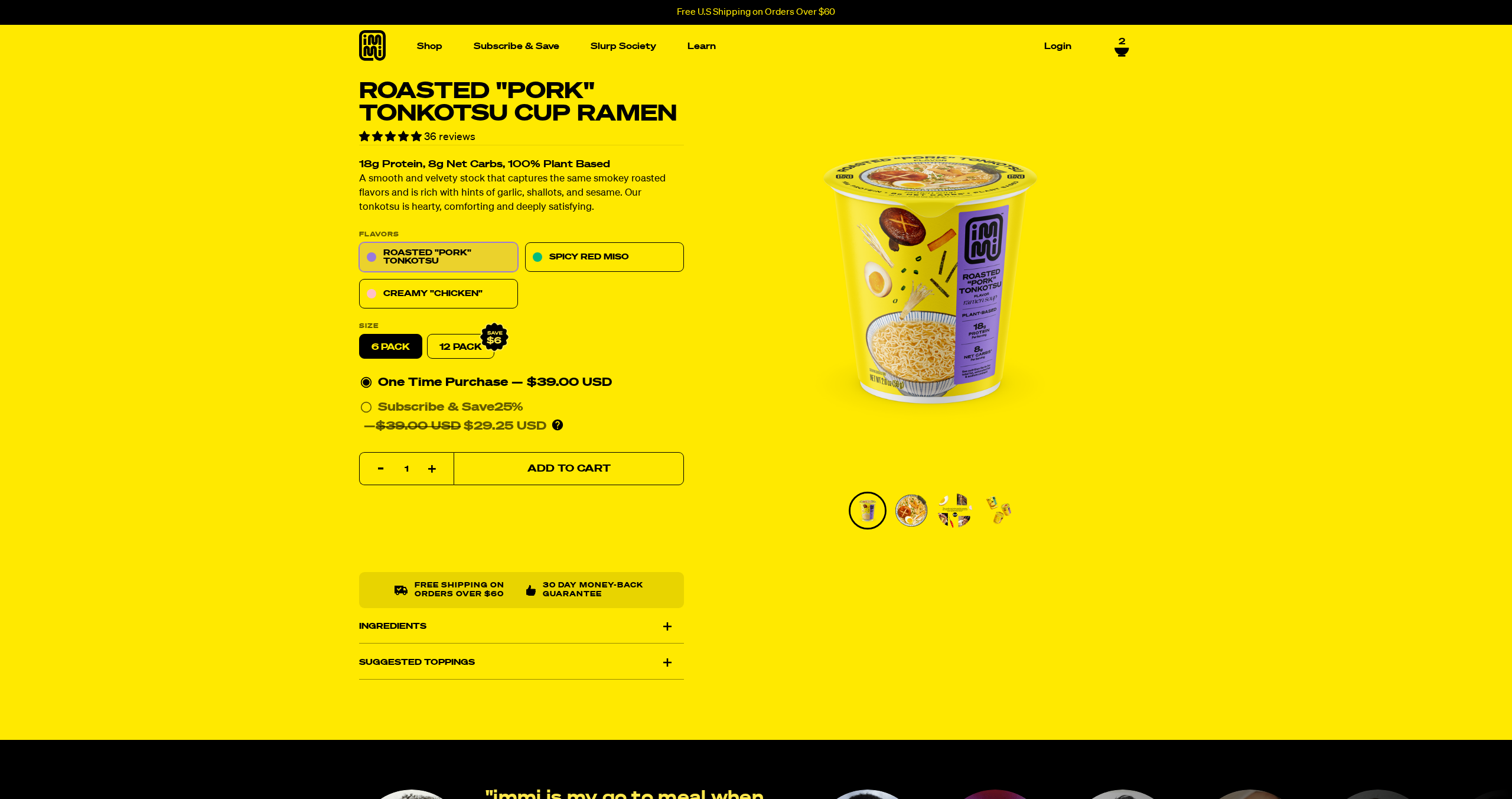
click at [536, 474] on button "Add to Cart" at bounding box center [569, 469] width 231 height 33
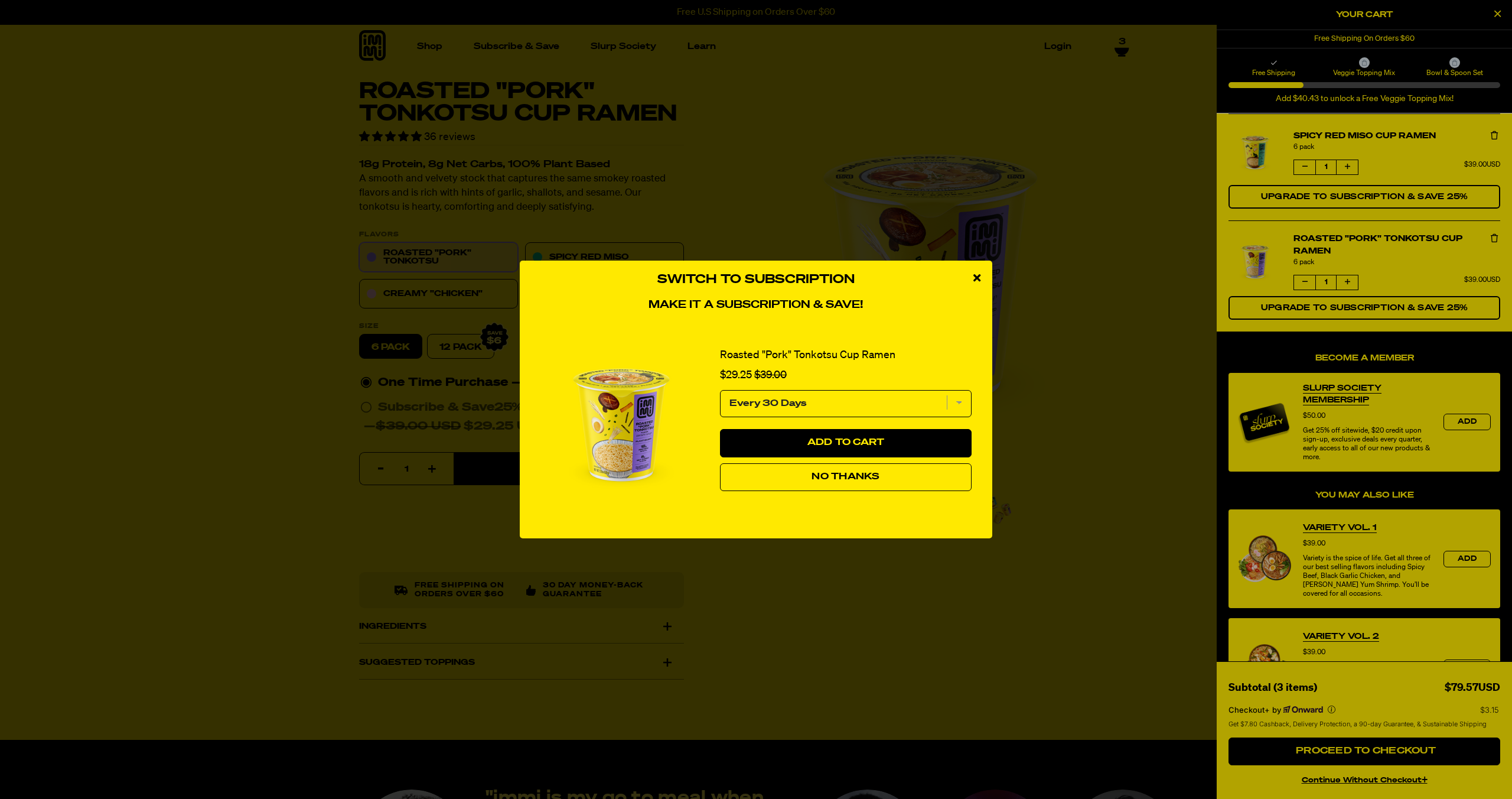
click at [979, 270] on div "close modal" at bounding box center [977, 278] width 31 height 36
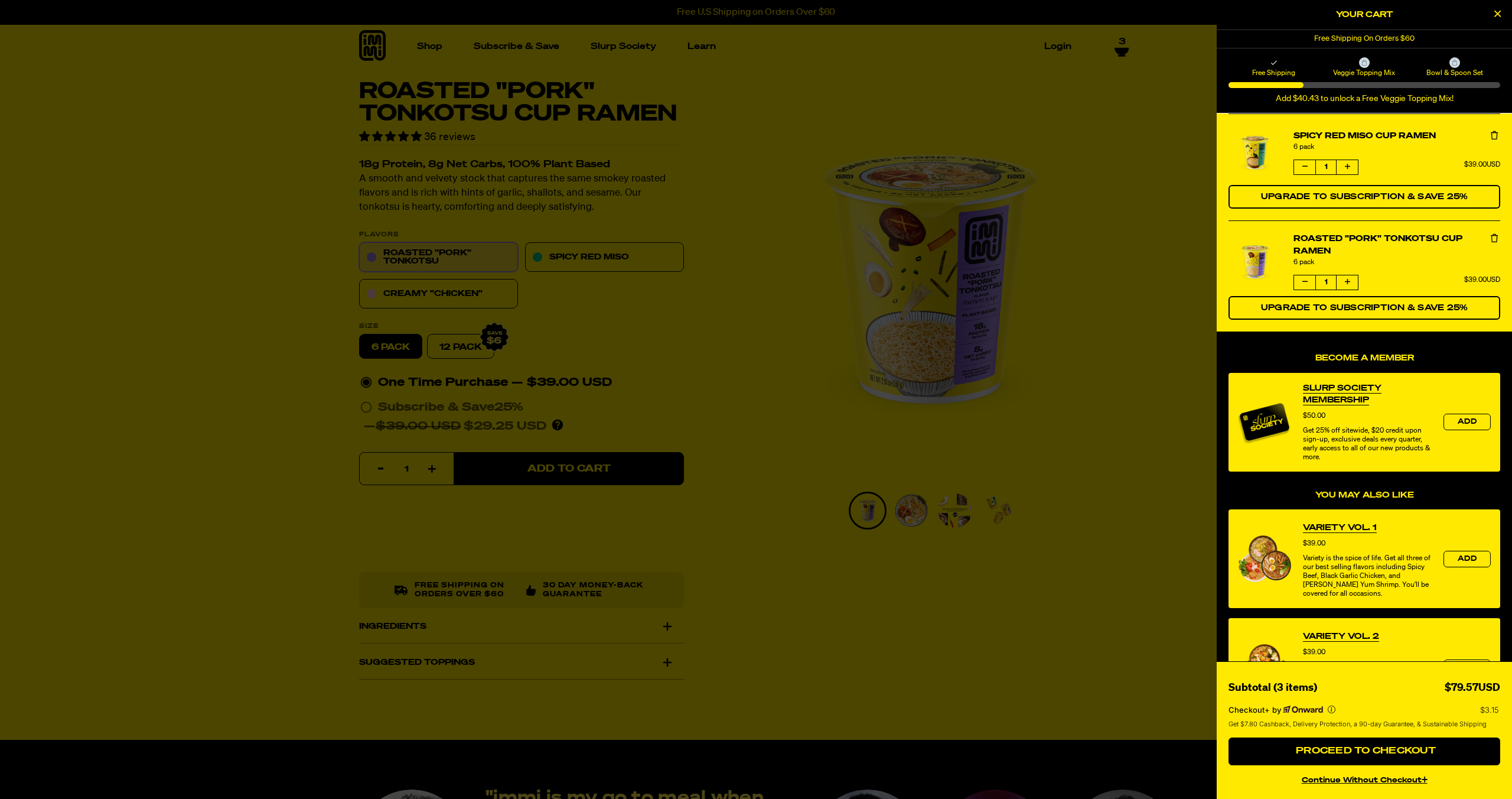
click at [1023, 299] on div at bounding box center [756, 400] width 1512 height 799
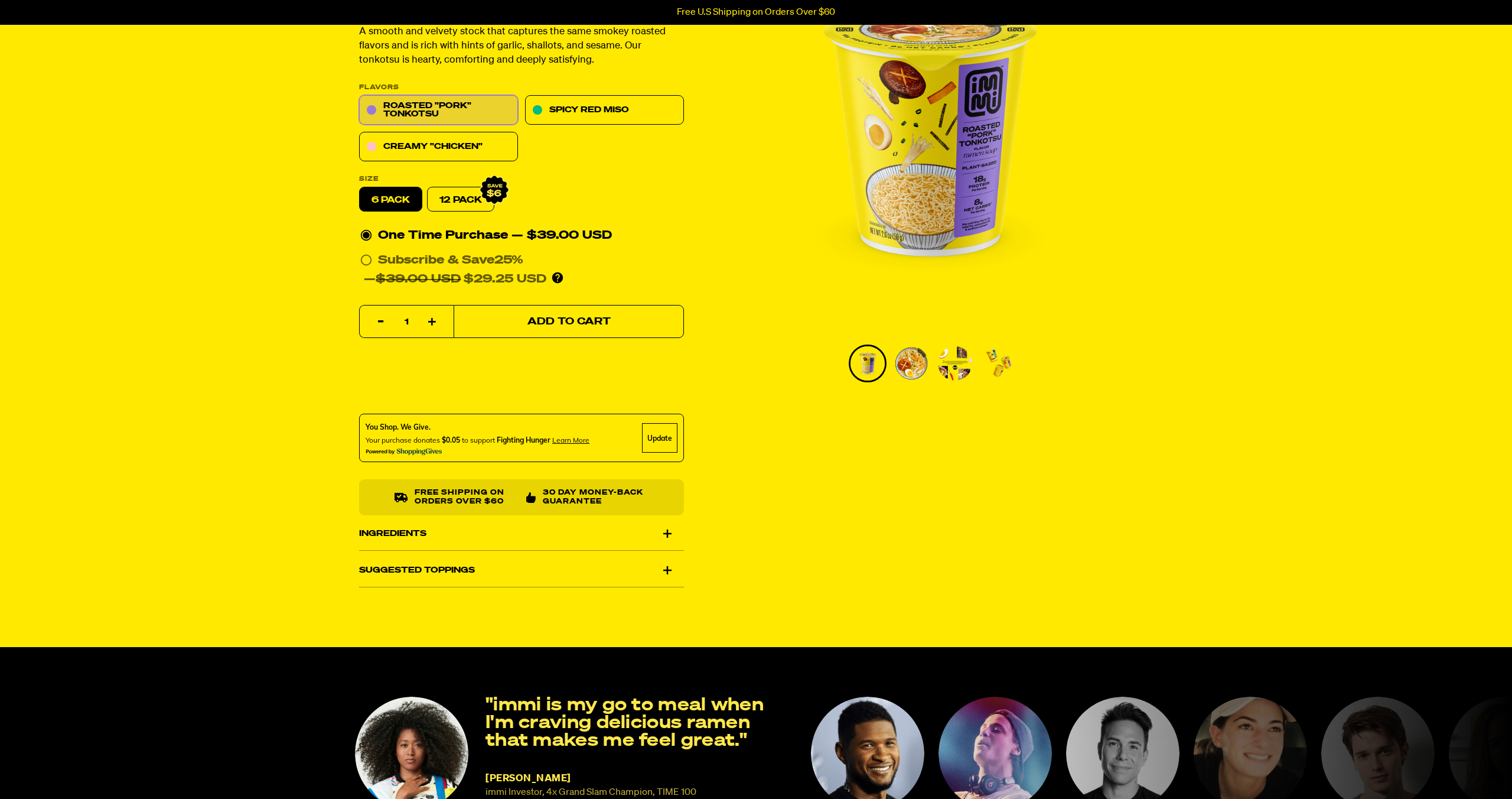
scroll to position [149, 0]
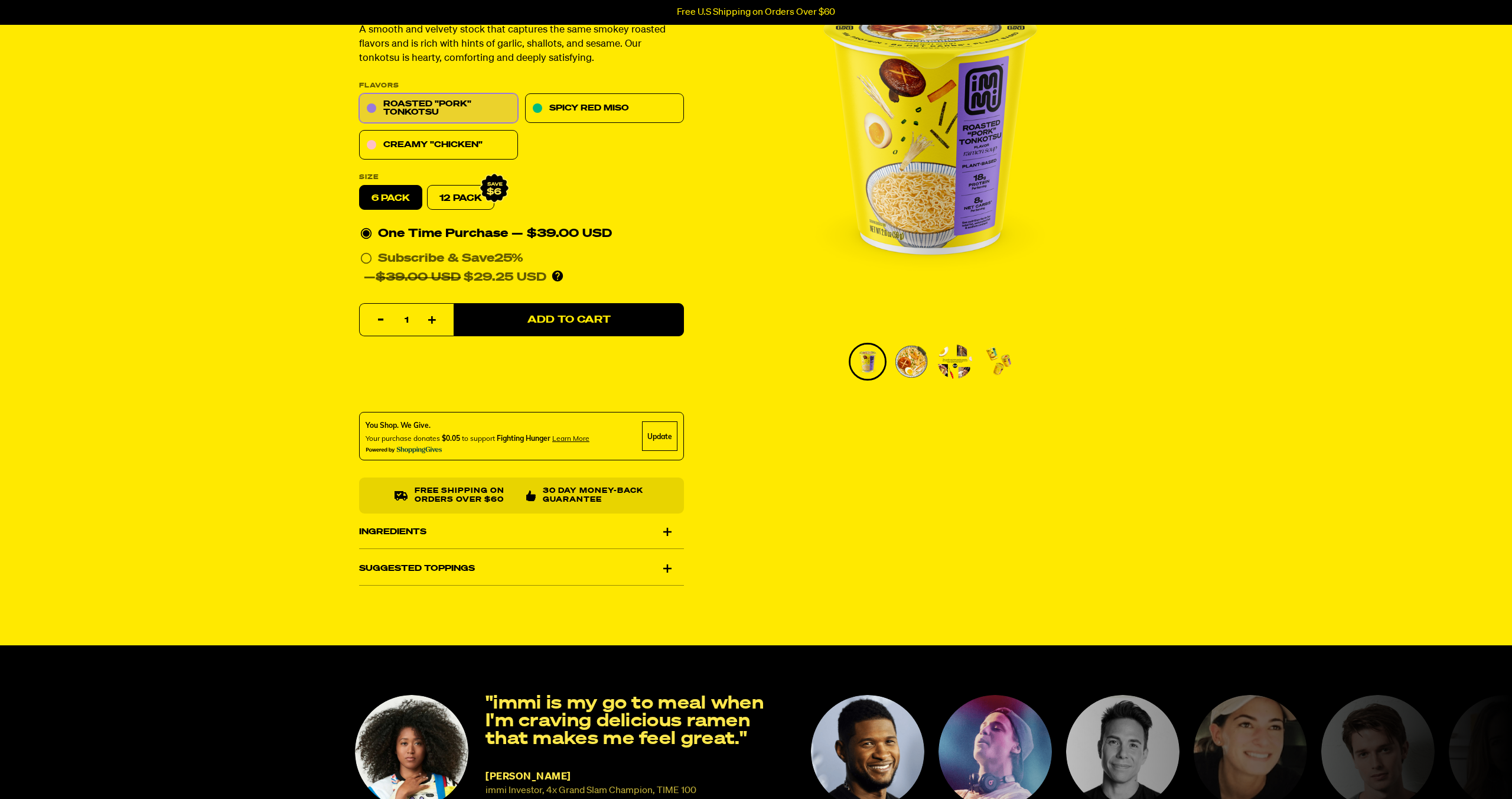
click at [656, 566] on div "Suggested Toppings" at bounding box center [521, 568] width 325 height 33
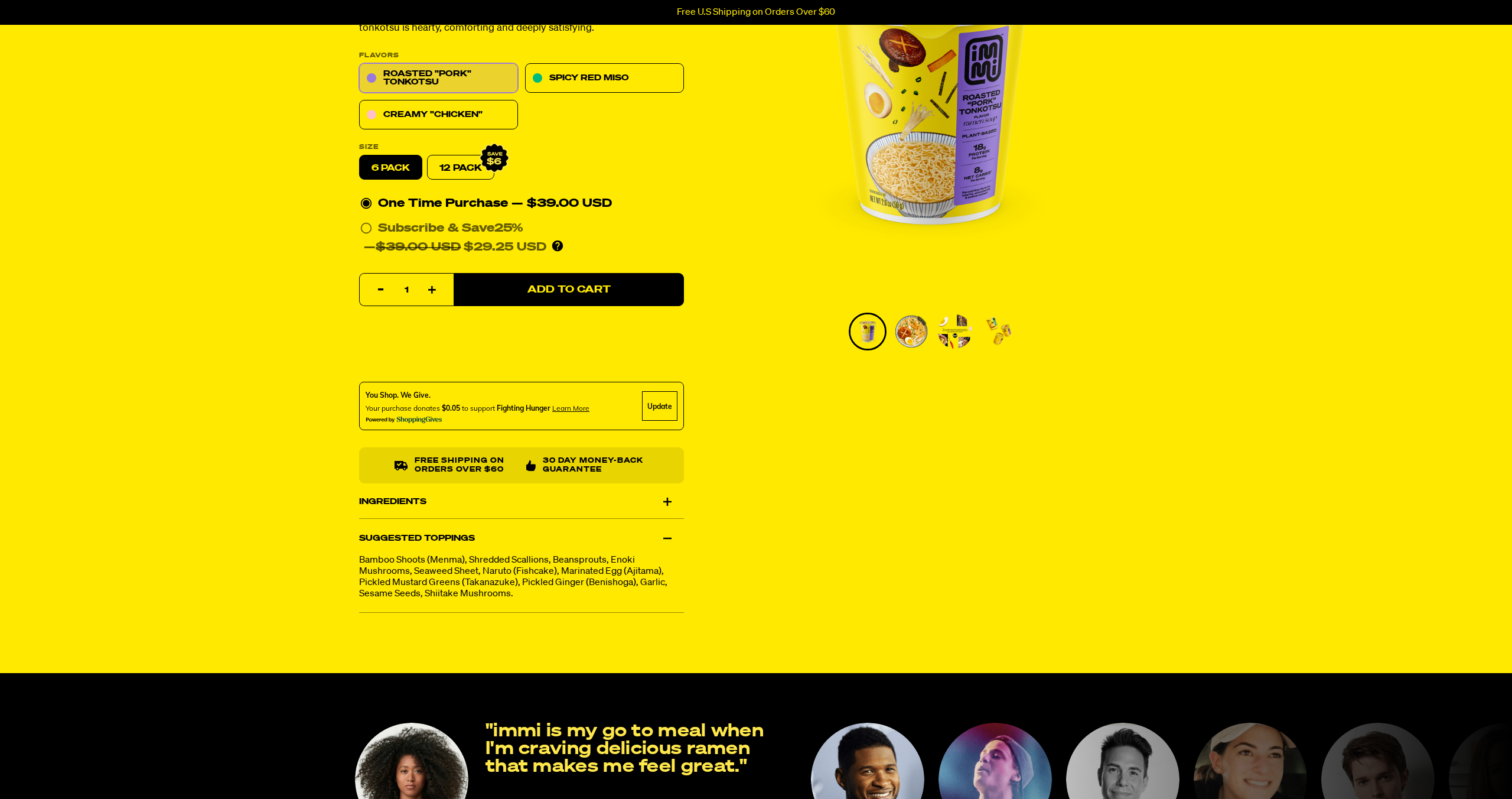
scroll to position [184, 0]
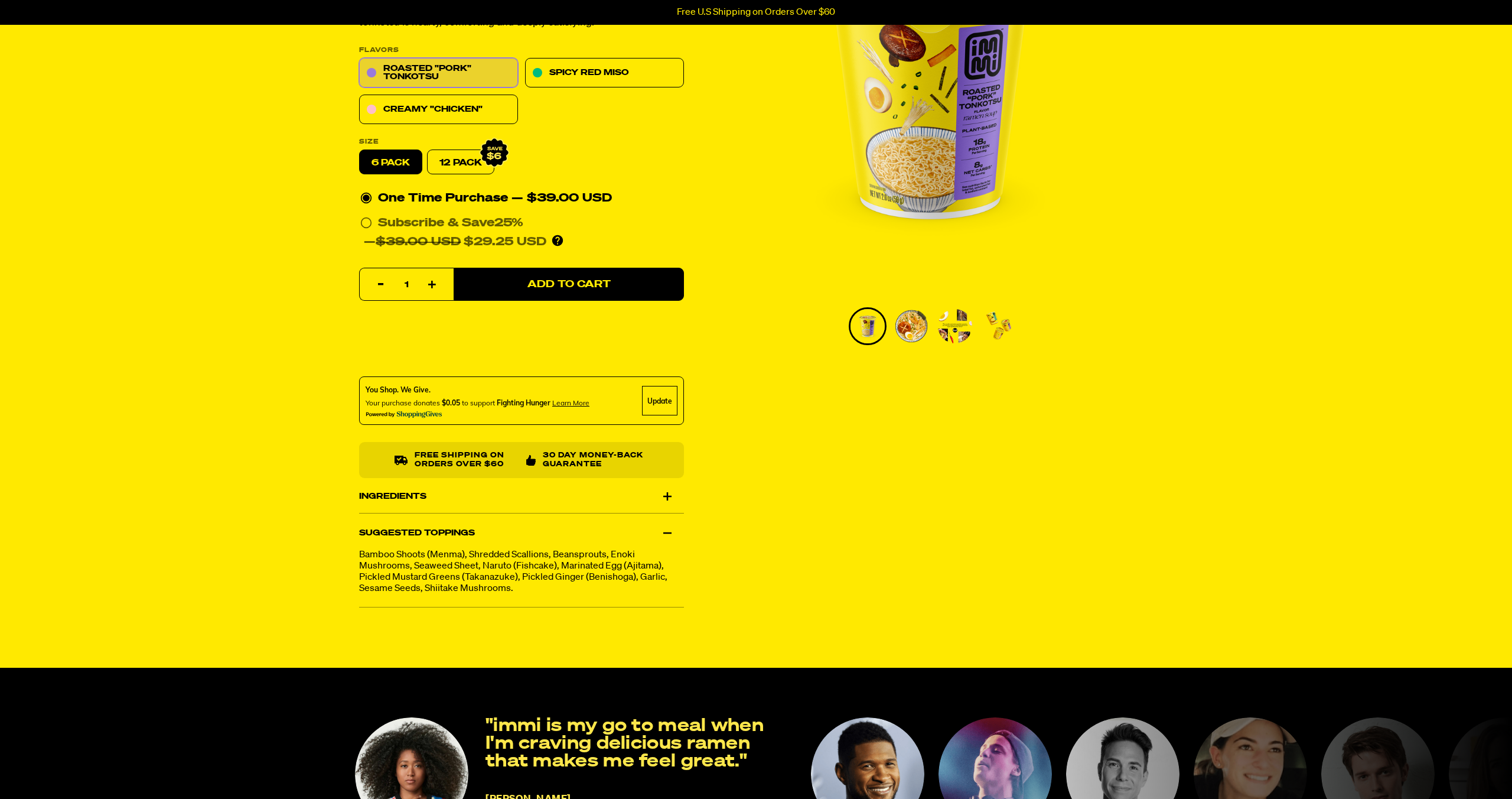
click at [666, 529] on div "Suggested Toppings" at bounding box center [521, 533] width 325 height 33
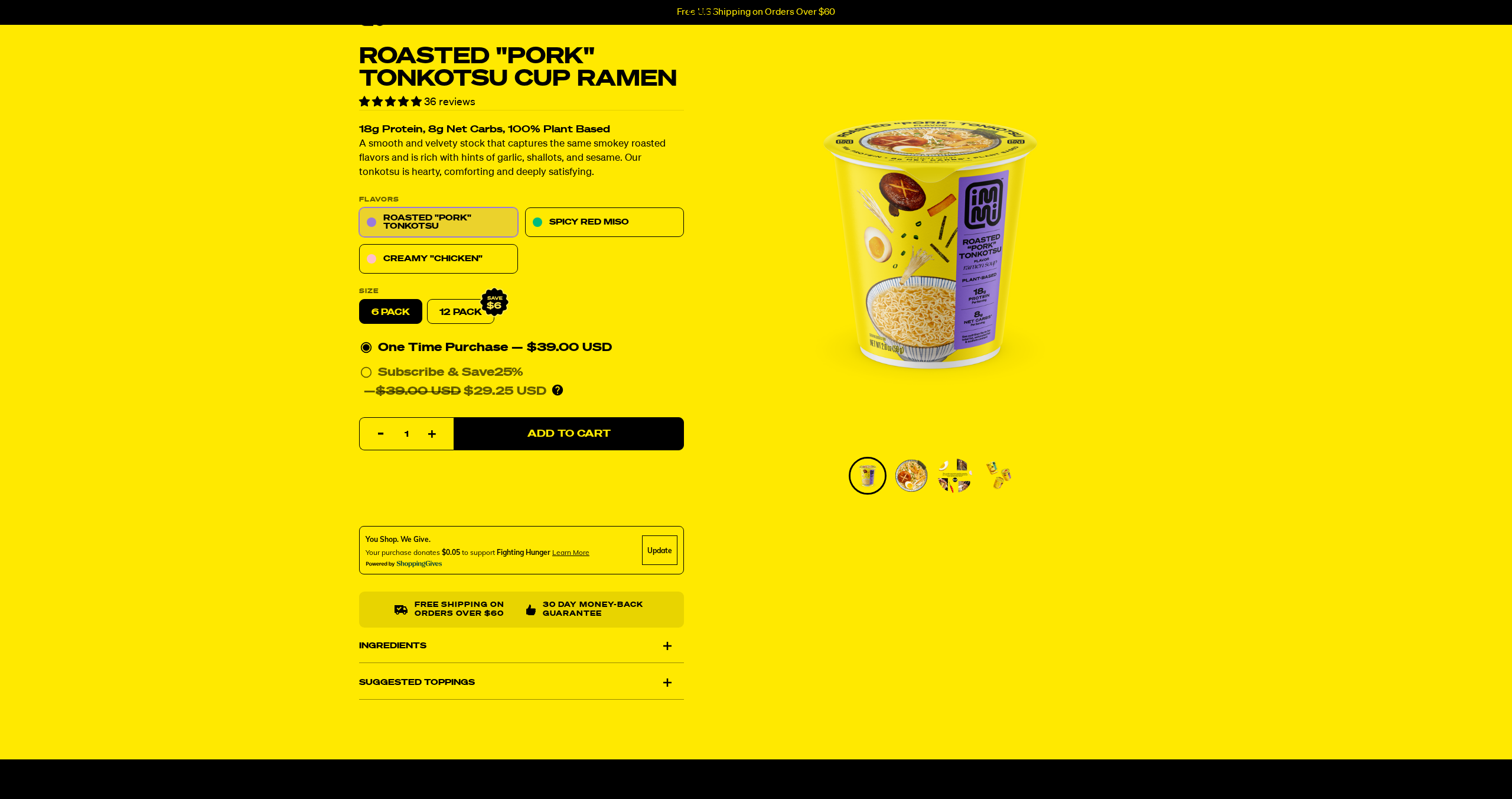
scroll to position [0, 0]
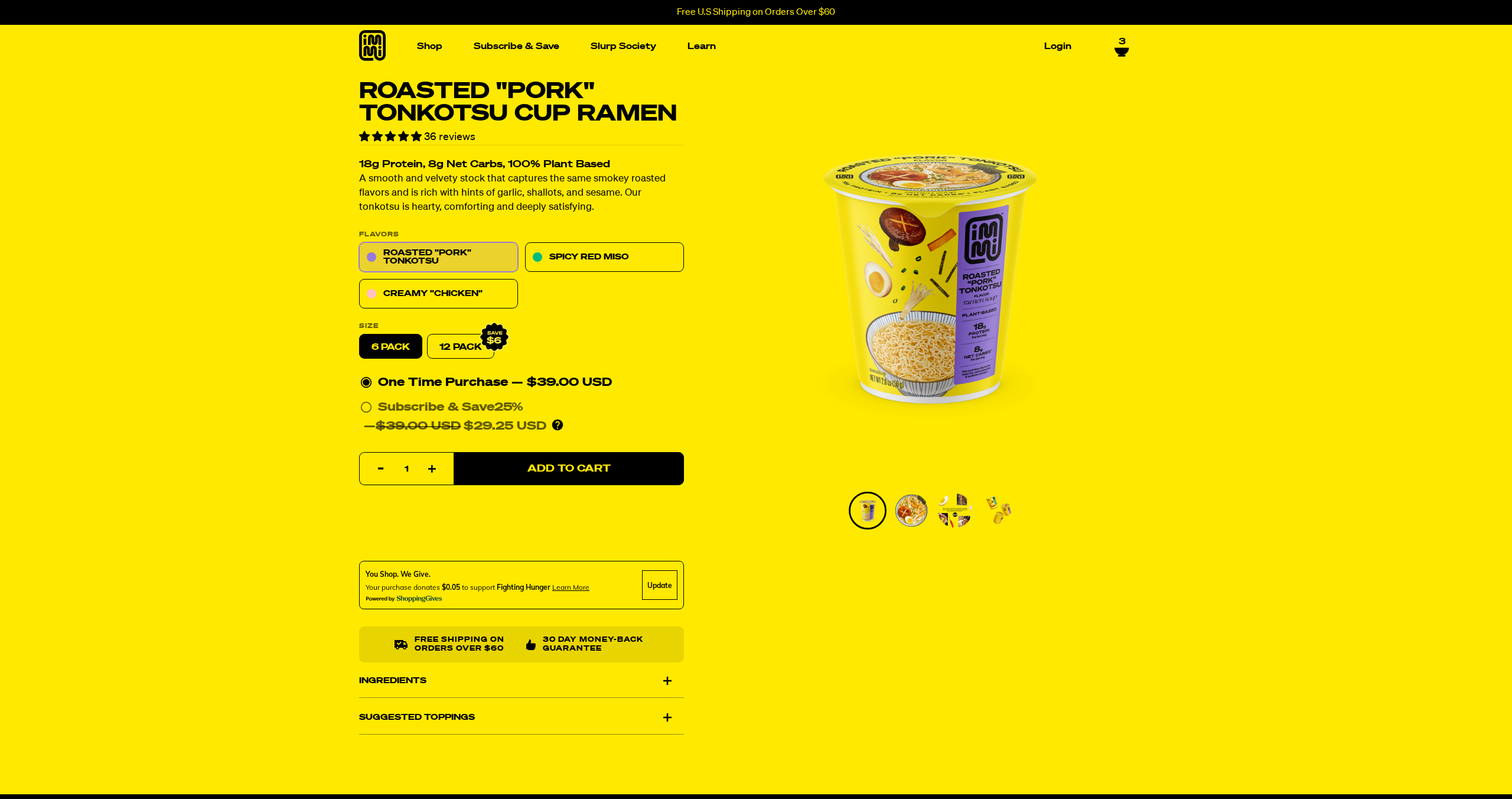
click at [1125, 41] on link "3" at bounding box center [1122, 46] width 15 height 20
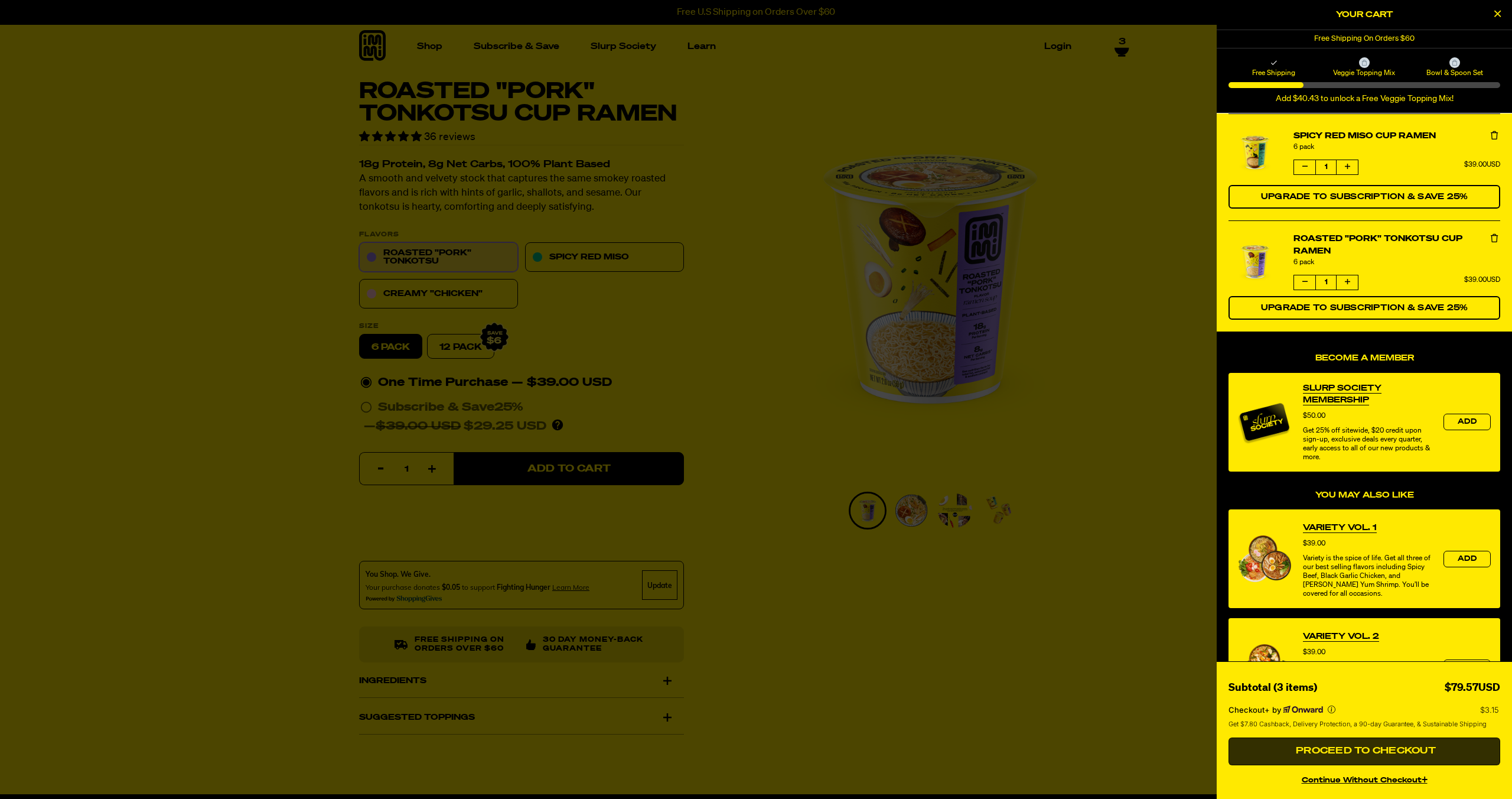
click at [1333, 751] on span "Proceed to Checkout" at bounding box center [1364, 751] width 143 height 9
